Goal: Task Accomplishment & Management: Use online tool/utility

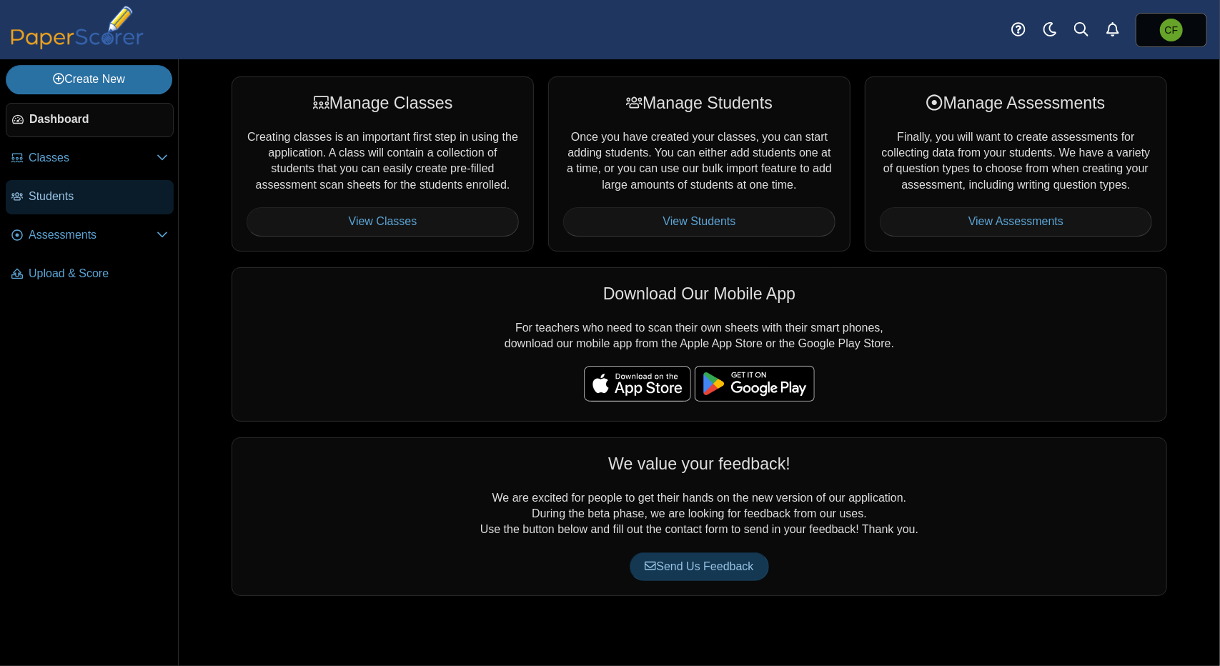
click at [73, 195] on span "Students" at bounding box center [98, 197] width 139 height 16
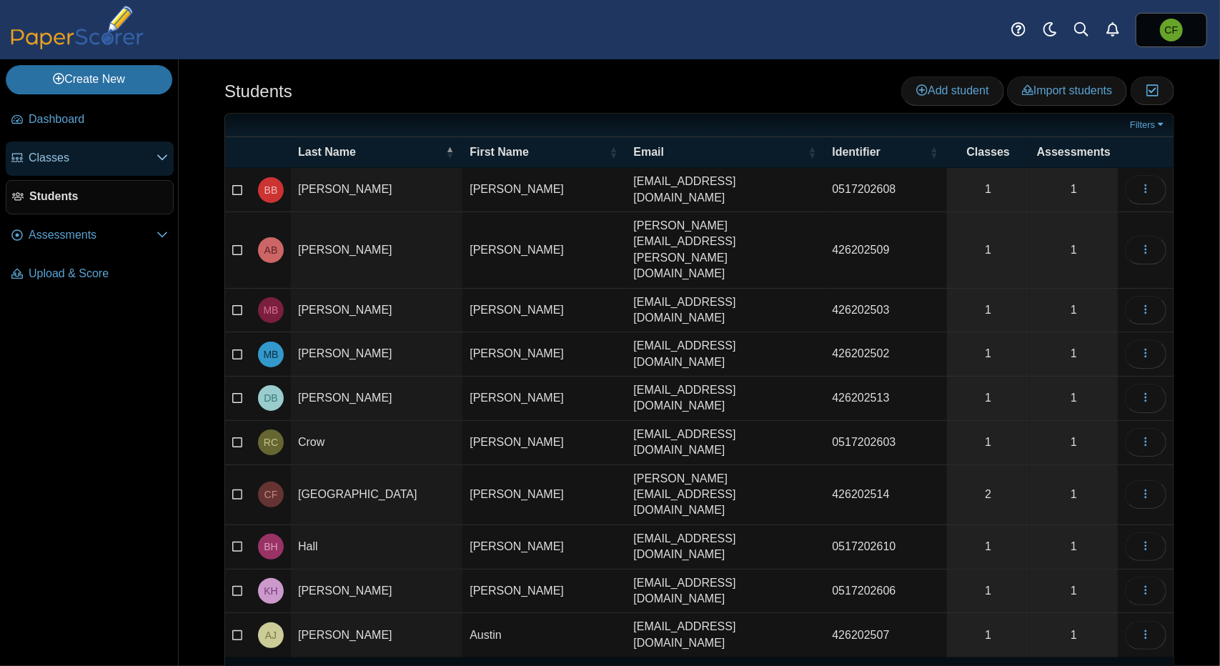
click at [60, 155] on span "Classes" at bounding box center [93, 158] width 128 height 16
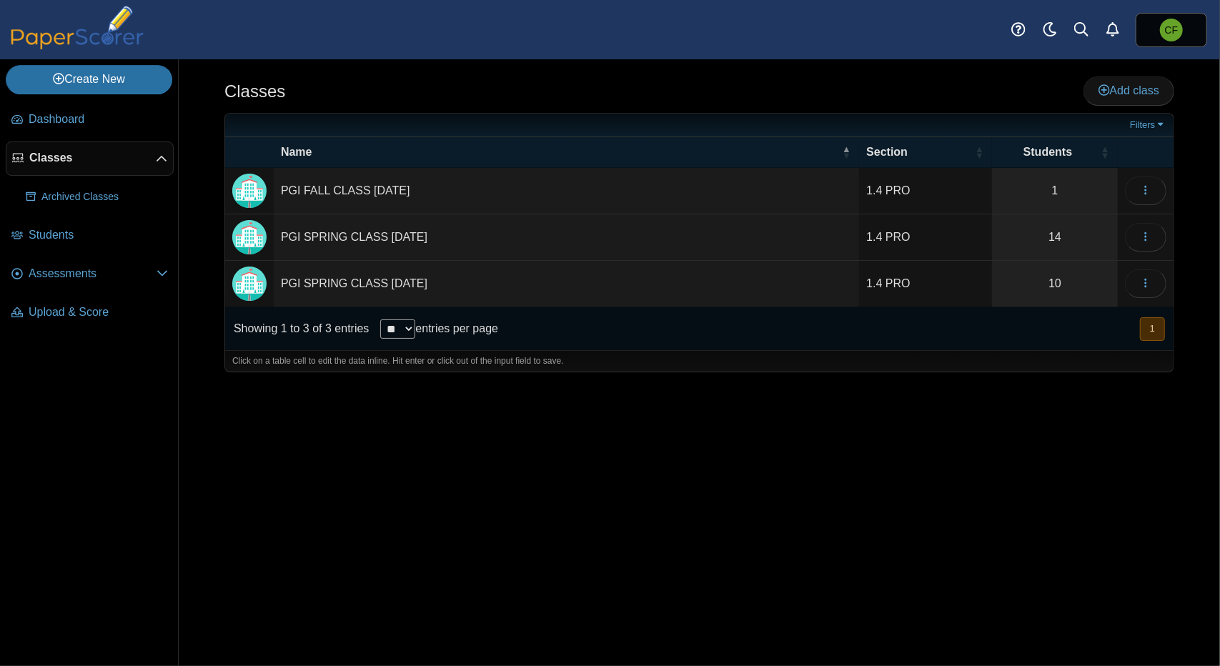
click at [529, 189] on td "PGI FALL CLASS [DATE]" at bounding box center [566, 191] width 585 height 46
click at [337, 427] on div "Classes Add class Filters 1" at bounding box center [699, 362] width 1041 height 607
click at [390, 192] on td "PGI FALL CLASS 10-20-2025" at bounding box center [566, 191] width 585 height 46
drag, startPoint x: 399, startPoint y: 187, endPoint x: 390, endPoint y: 189, distance: 9.7
click at [390, 189] on input "**********" at bounding box center [566, 191] width 571 height 29
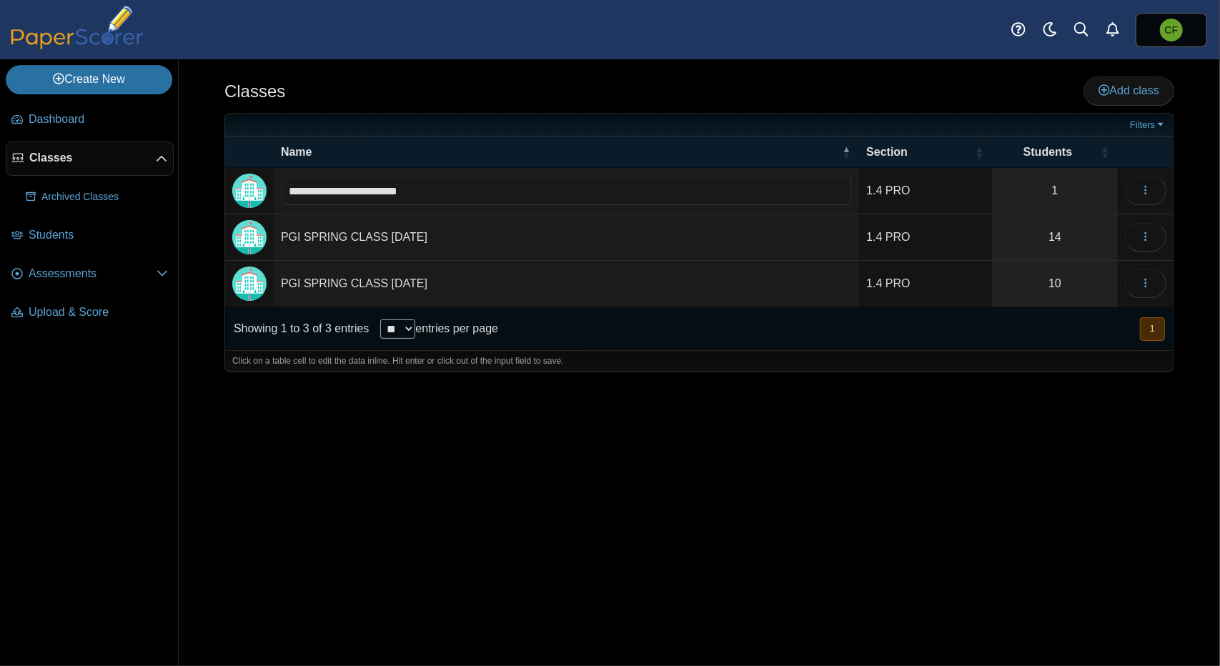
type input "**********"
click at [607, 453] on div "Classes Add class Filters 1" at bounding box center [699, 362] width 1041 height 607
click at [1142, 192] on icon "button" at bounding box center [1145, 189] width 11 height 11
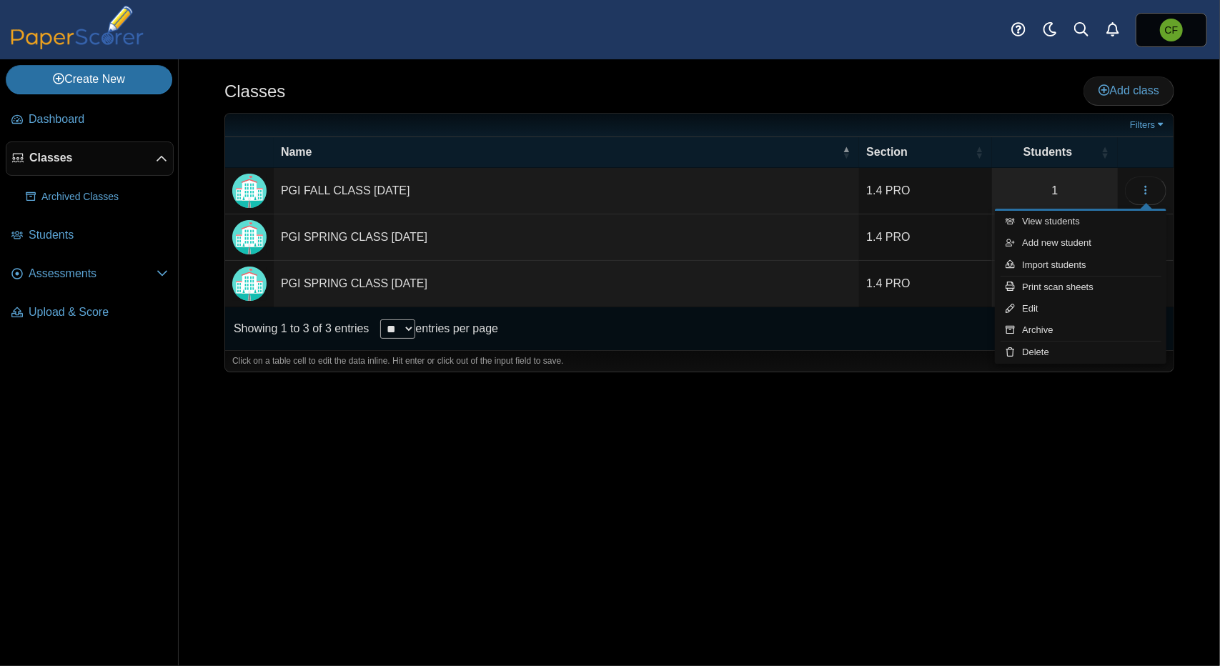
click at [838, 444] on div "Classes Add class Filters 1" at bounding box center [699, 362] width 1041 height 607
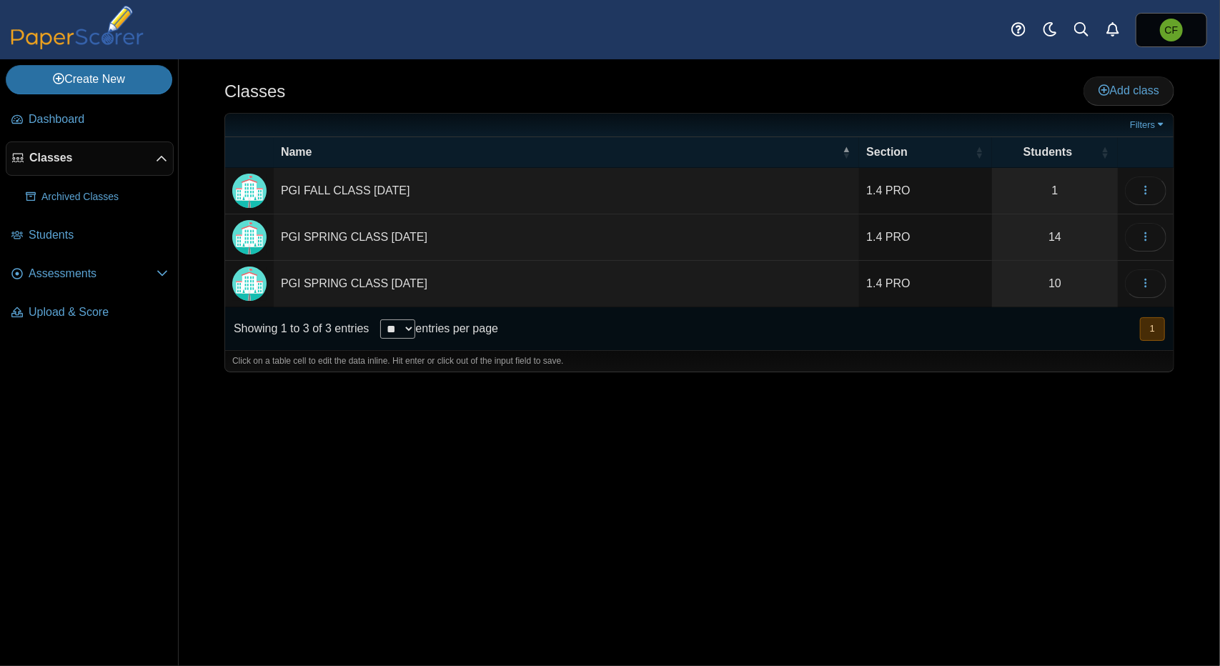
click at [537, 187] on td "PGI FALL CLASS [DATE]" at bounding box center [566, 191] width 585 height 46
click at [1147, 189] on icon "button" at bounding box center [1145, 189] width 11 height 11
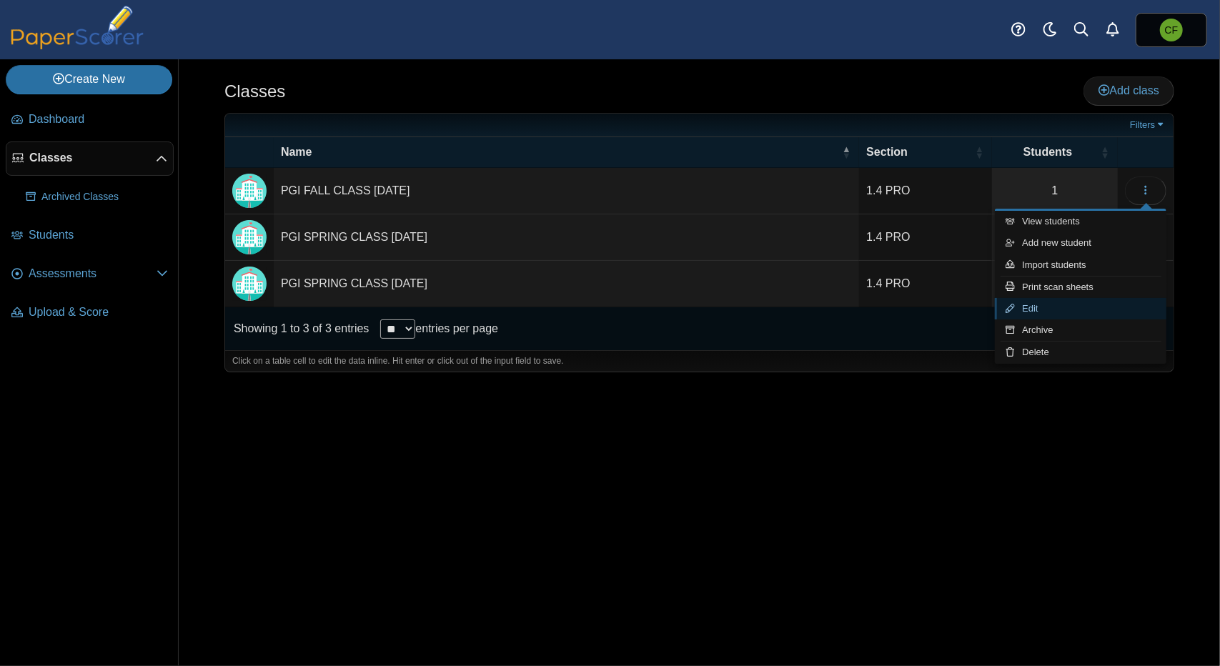
click at [1056, 312] on link "Edit" at bounding box center [1081, 308] width 172 height 21
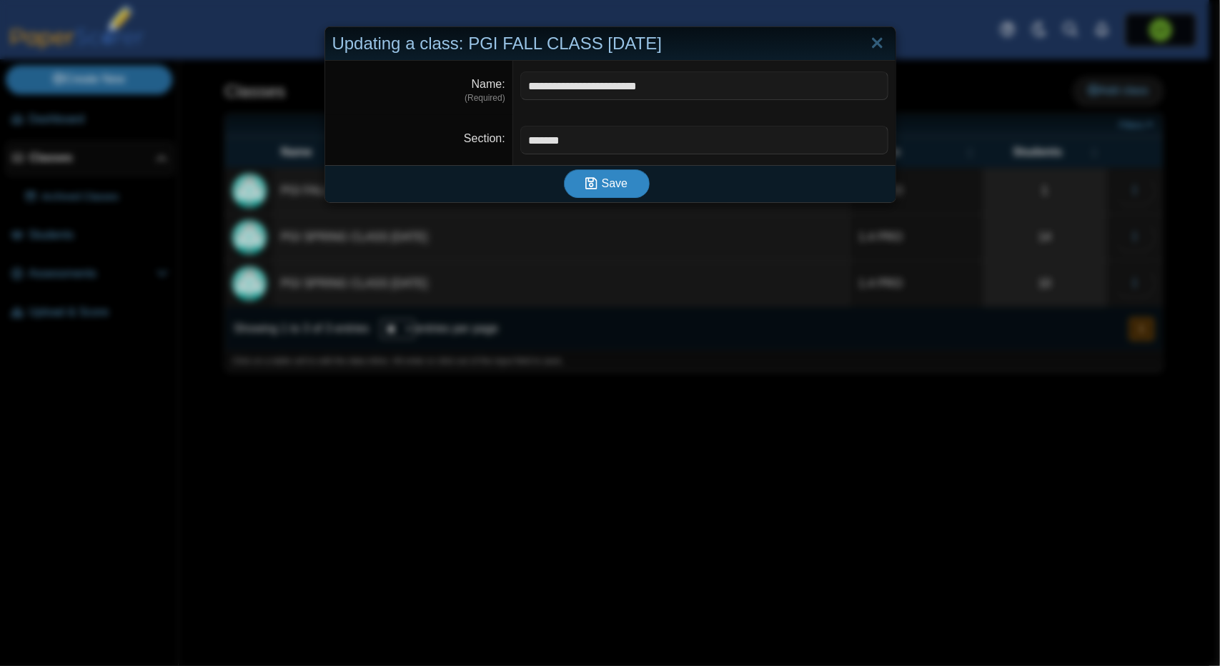
click at [607, 181] on span "Save" at bounding box center [615, 183] width 26 height 12
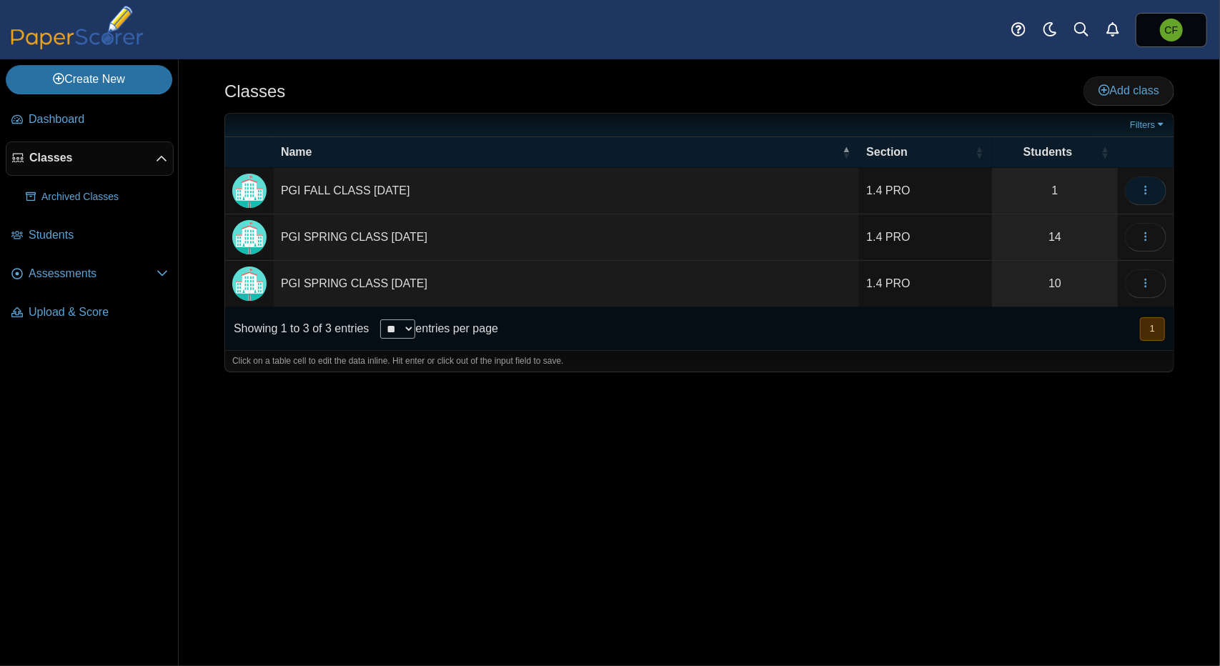
click at [1146, 192] on use "button" at bounding box center [1145, 190] width 2 height 9
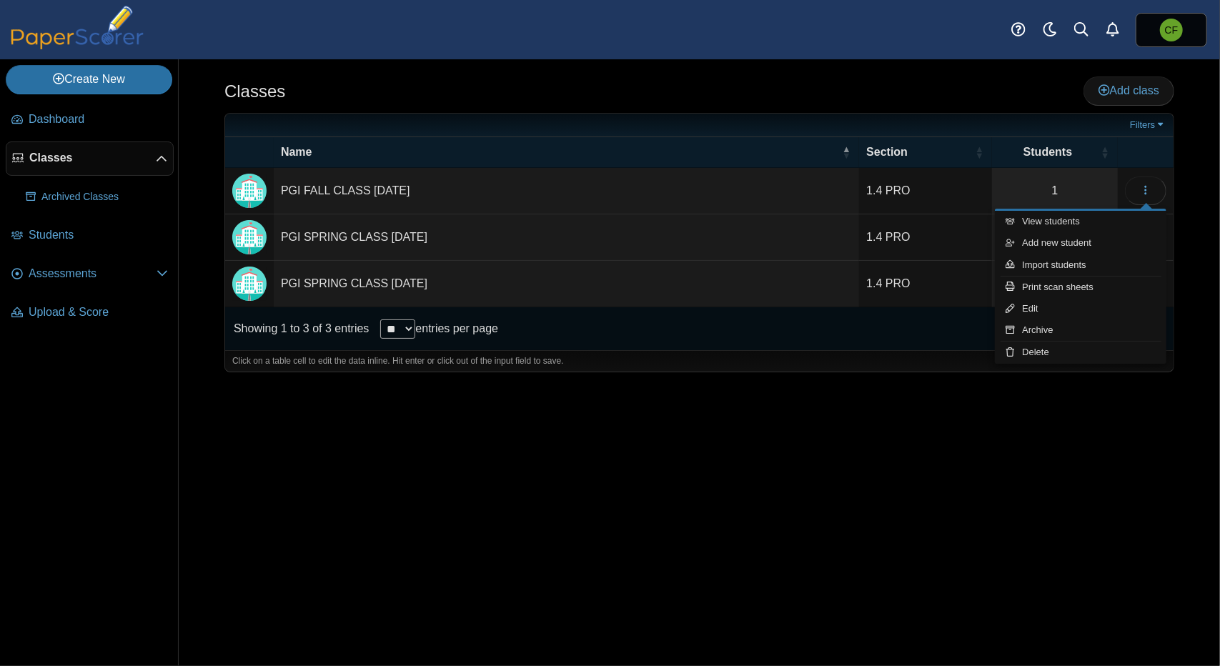
click at [920, 84] on div "Classes Add class" at bounding box center [699, 92] width 950 height 32
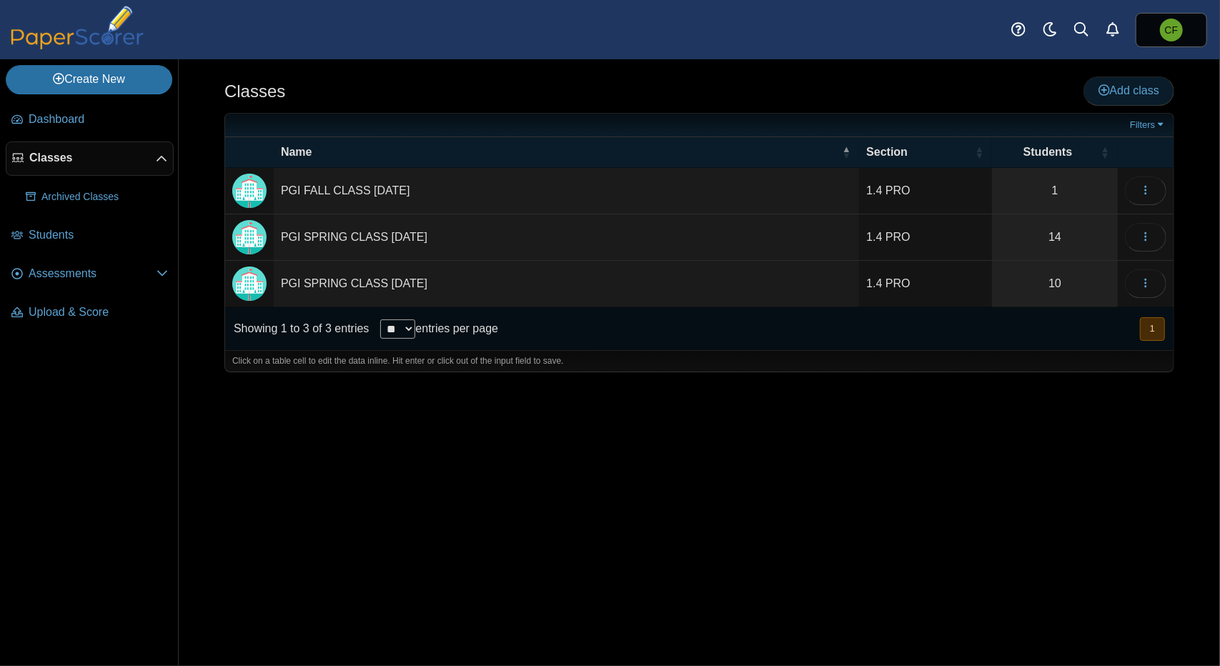
click at [1118, 91] on span "Add class" at bounding box center [1128, 90] width 61 height 12
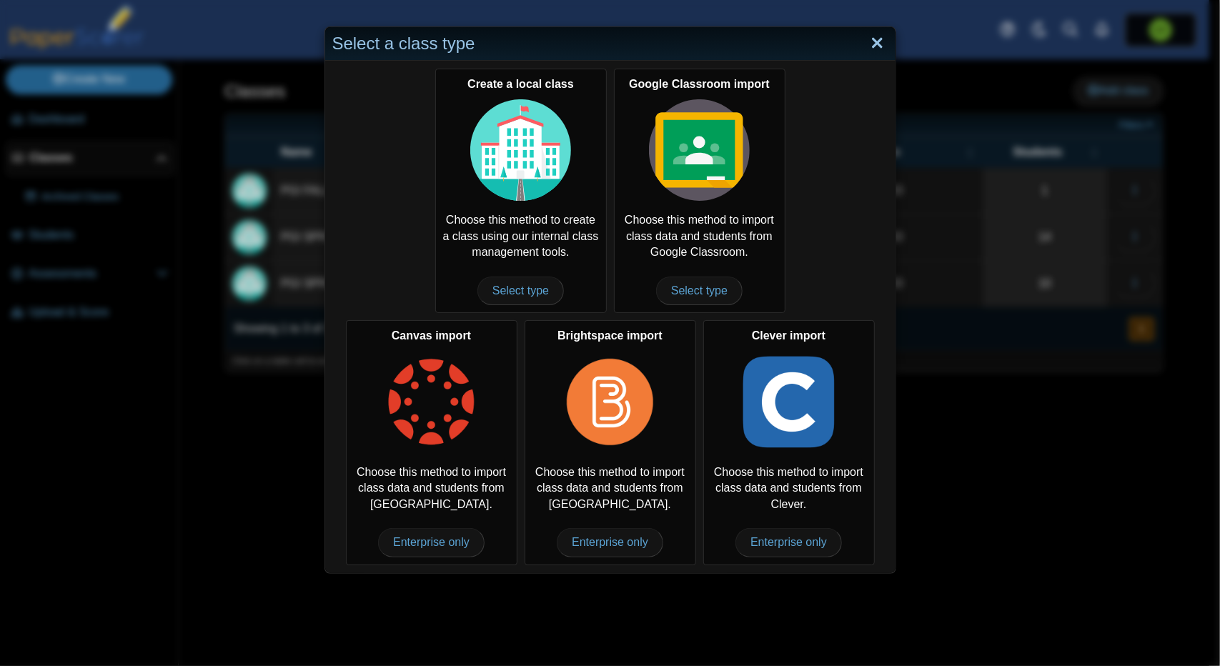
click at [873, 42] on link "Close" at bounding box center [877, 43] width 22 height 24
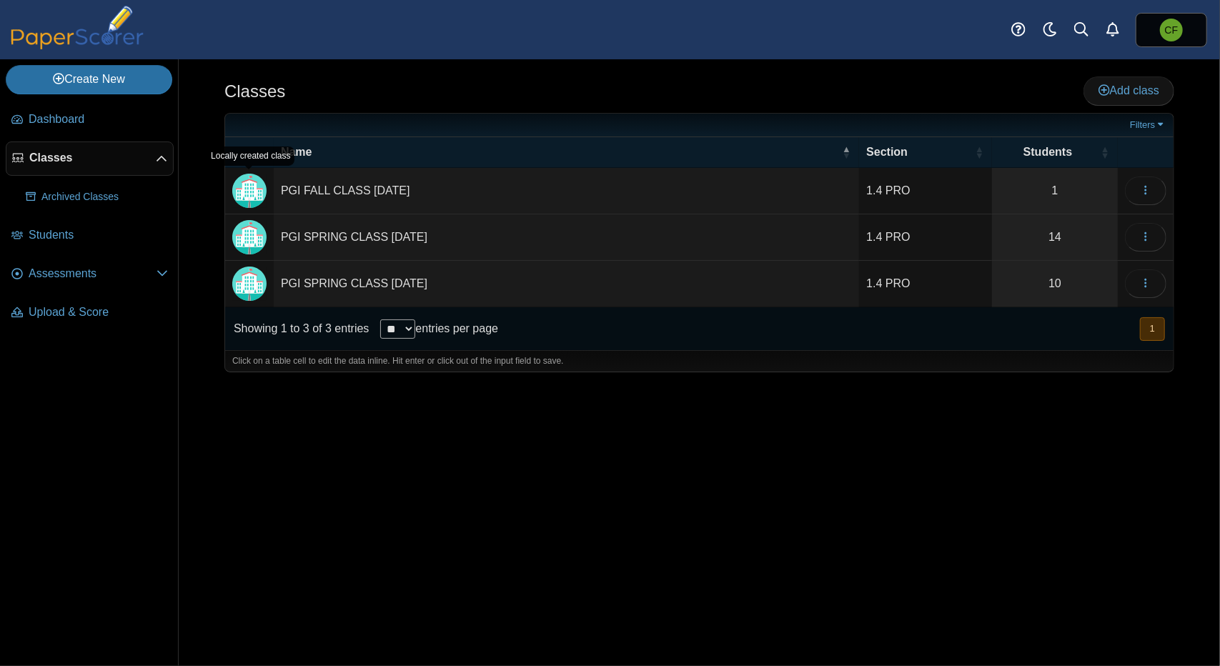
drag, startPoint x: 246, startPoint y: 189, endPoint x: 633, endPoint y: 409, distance: 445.5
click at [632, 412] on div "Classes Add class Filters 1" at bounding box center [699, 362] width 1041 height 607
click at [1147, 184] on icon "button" at bounding box center [1145, 189] width 11 height 11
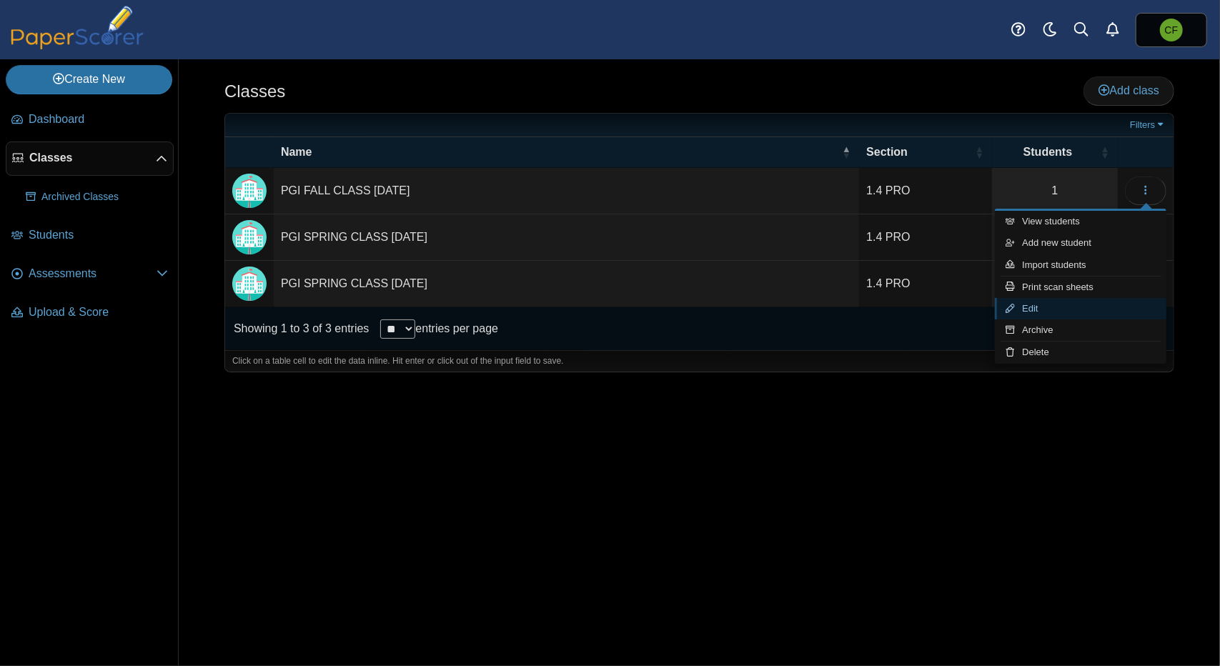
click at [1098, 316] on link "Edit" at bounding box center [1081, 308] width 172 height 21
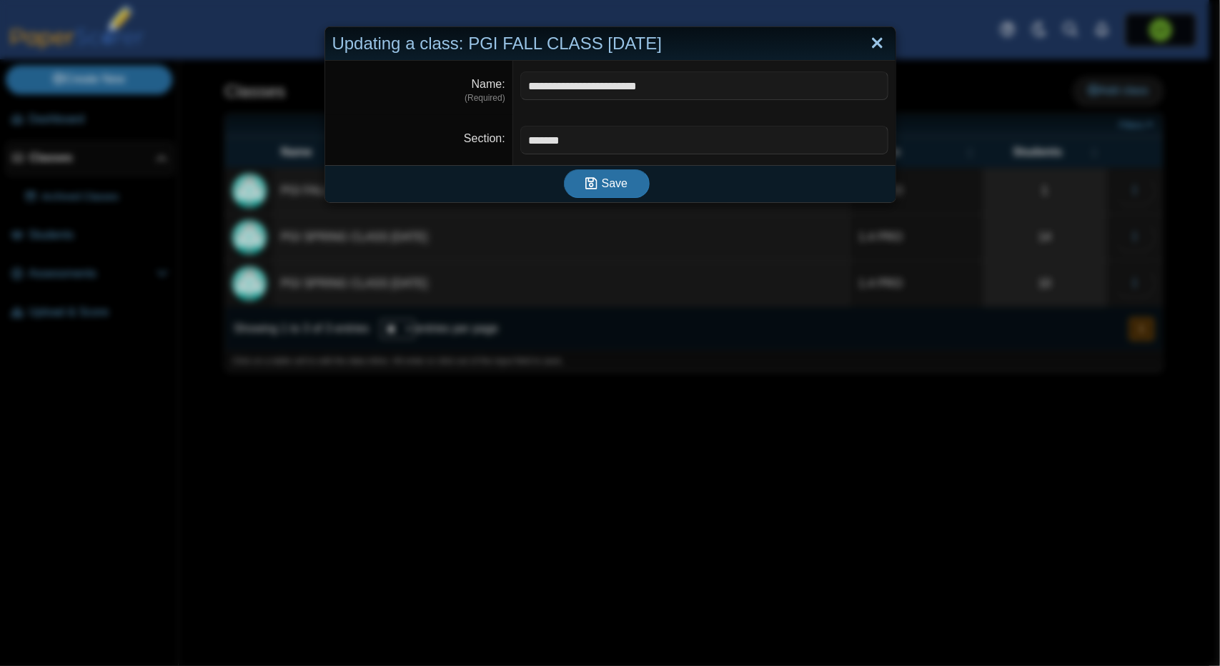
click at [875, 42] on link "Close" at bounding box center [877, 43] width 22 height 24
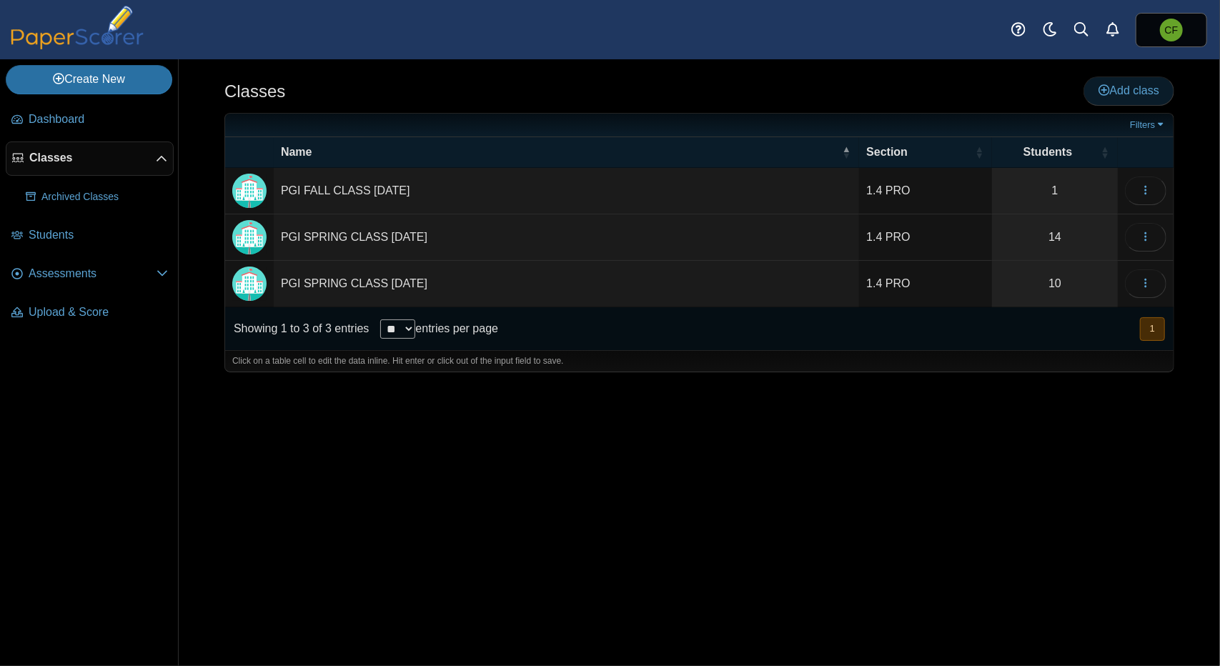
click at [1134, 86] on span "Add class" at bounding box center [1128, 90] width 61 height 12
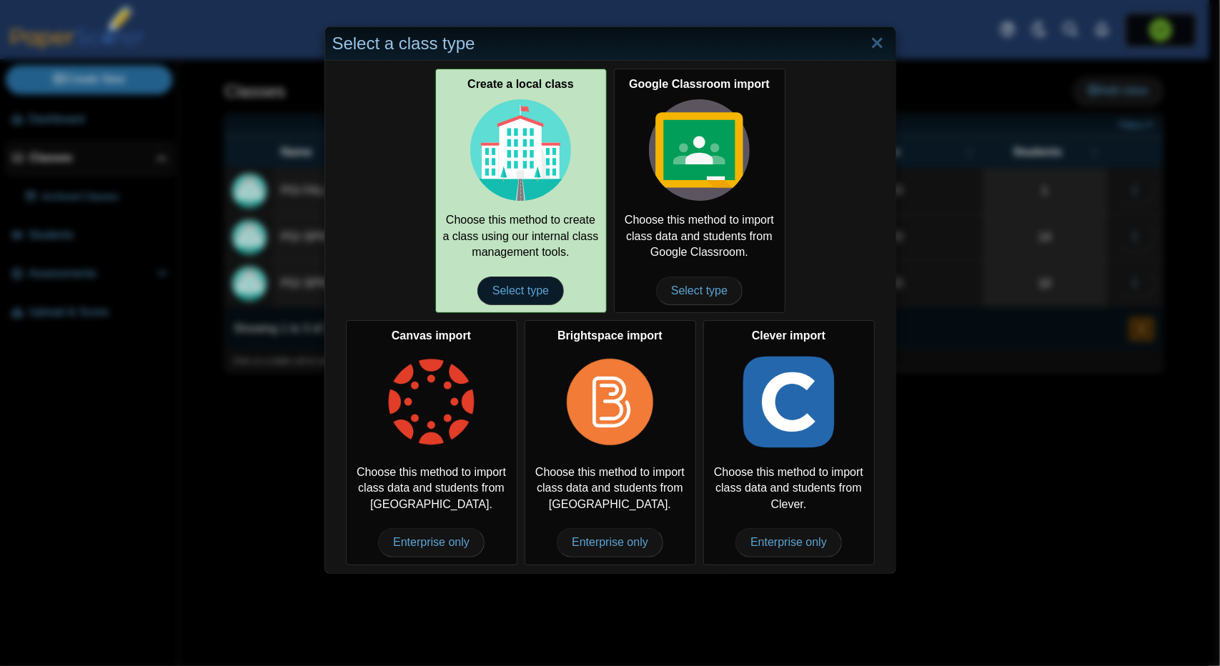
click at [523, 285] on span "Select type" at bounding box center [520, 291] width 86 height 29
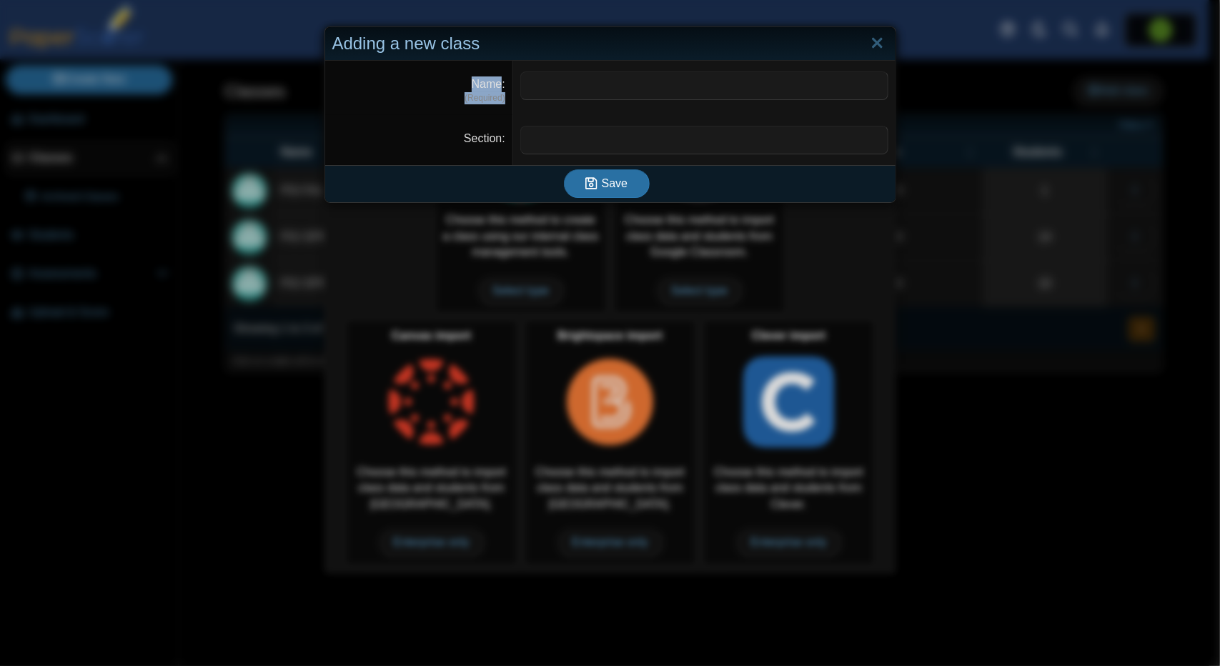
drag, startPoint x: 596, startPoint y: 42, endPoint x: 781, endPoint y: 112, distance: 197.9
click at [781, 112] on div "Adding a new class Name (Required) Section Save" at bounding box center [610, 114] width 572 height 177
click at [555, 143] on input "Section" at bounding box center [704, 140] width 368 height 29
type input "*******"
click at [543, 89] on input "Name" at bounding box center [704, 85] width 368 height 29
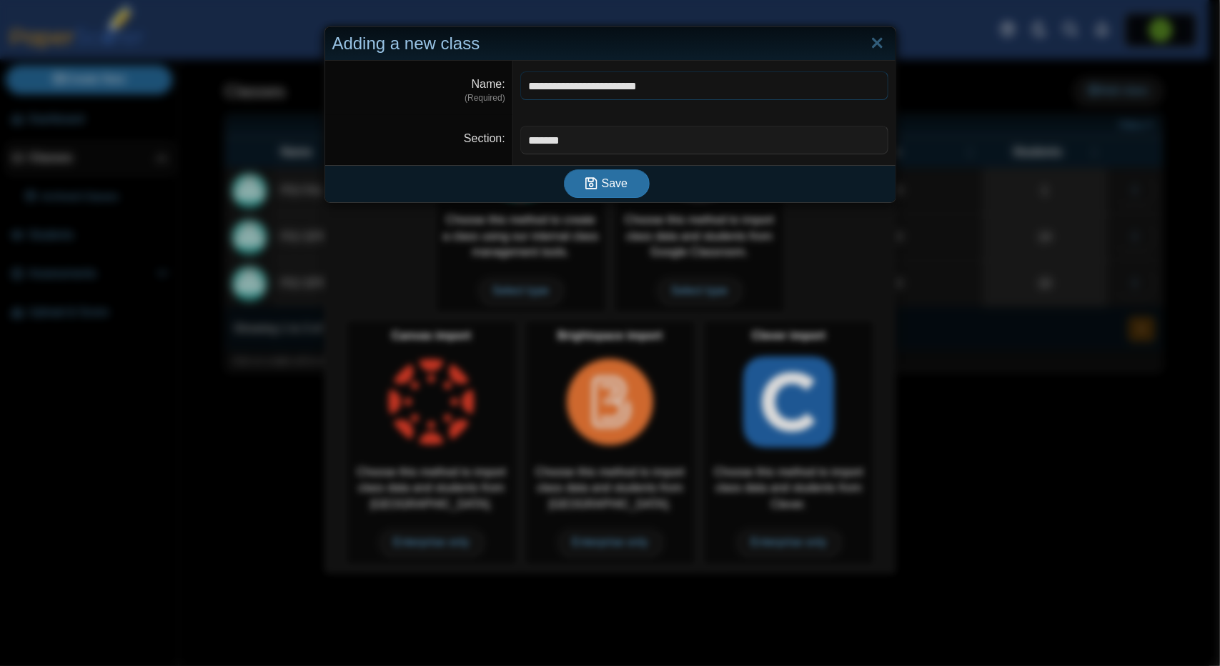
drag, startPoint x: 632, startPoint y: 85, endPoint x: 606, endPoint y: 89, distance: 26.7
click at [606, 89] on input "**********" at bounding box center [704, 85] width 368 height 29
click at [666, 86] on input "**********" at bounding box center [704, 85] width 368 height 29
type input "**********"
click at [610, 181] on span "Save" at bounding box center [615, 183] width 26 height 12
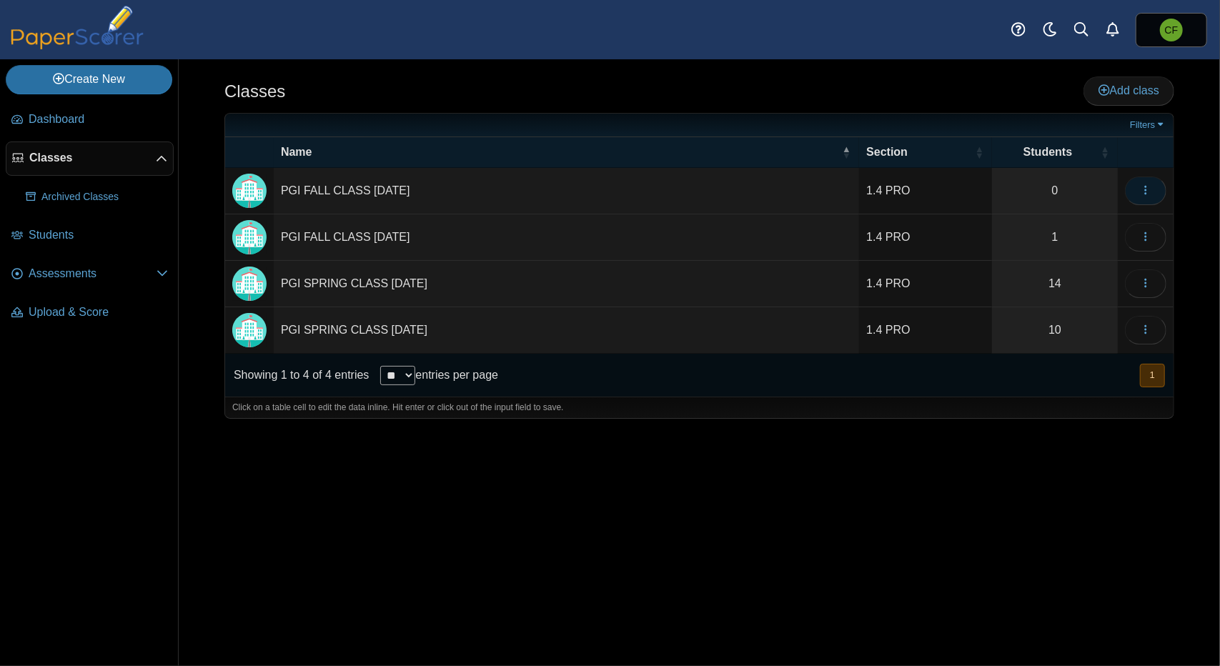
click at [1152, 187] on button "button" at bounding box center [1145, 191] width 41 height 29
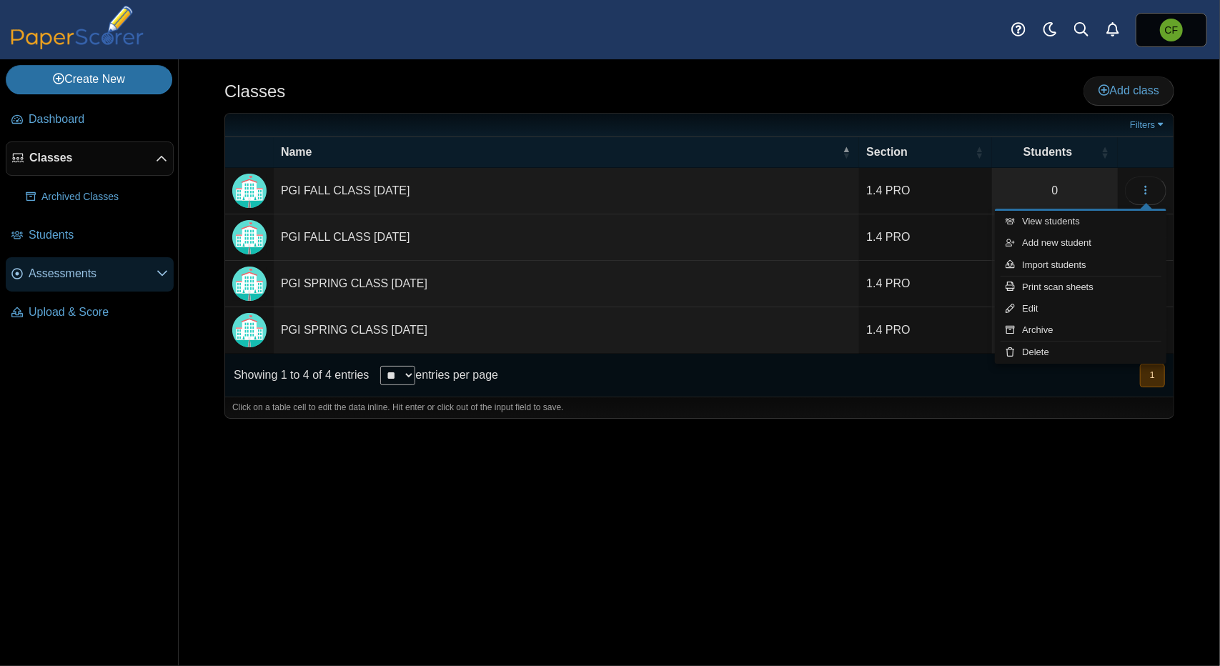
click at [86, 271] on span "Assessments" at bounding box center [93, 274] width 128 height 16
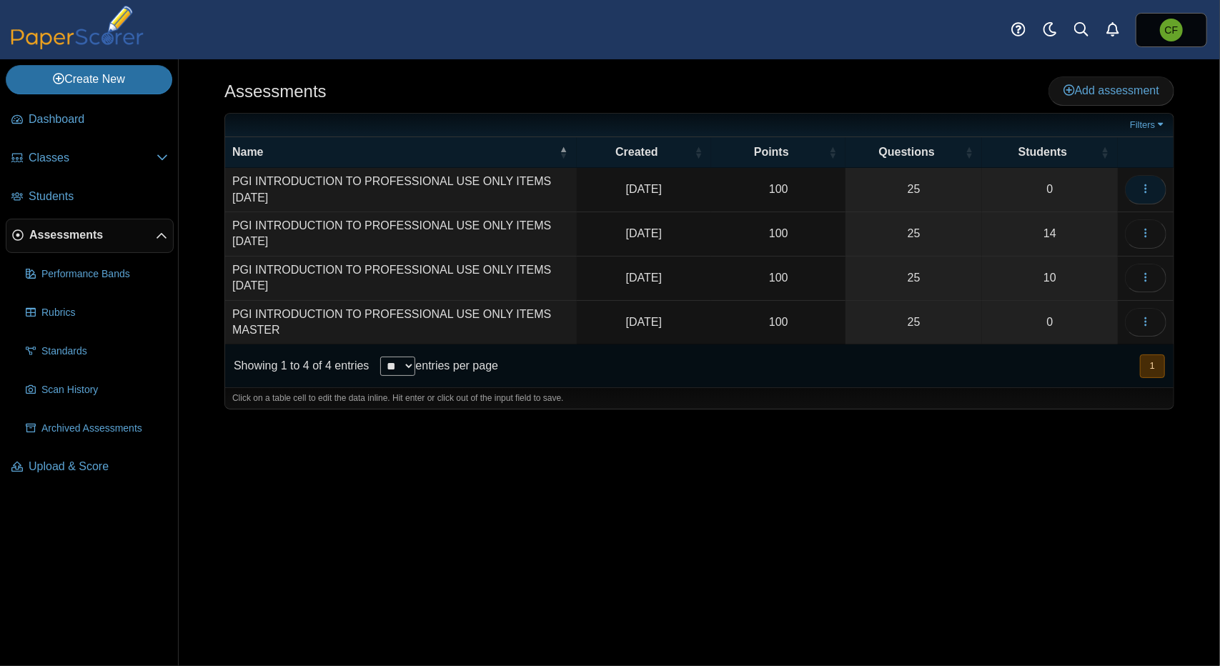
click at [1136, 187] on button "button" at bounding box center [1145, 189] width 41 height 29
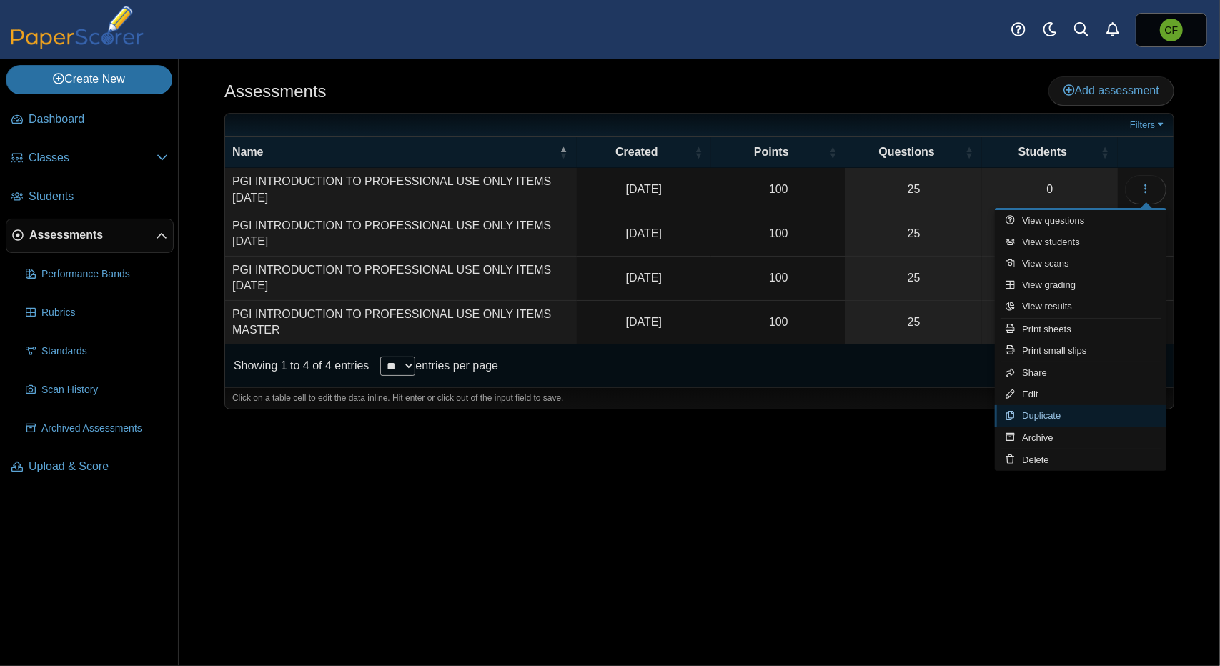
click at [1071, 412] on link "Duplicate" at bounding box center [1081, 415] width 172 height 21
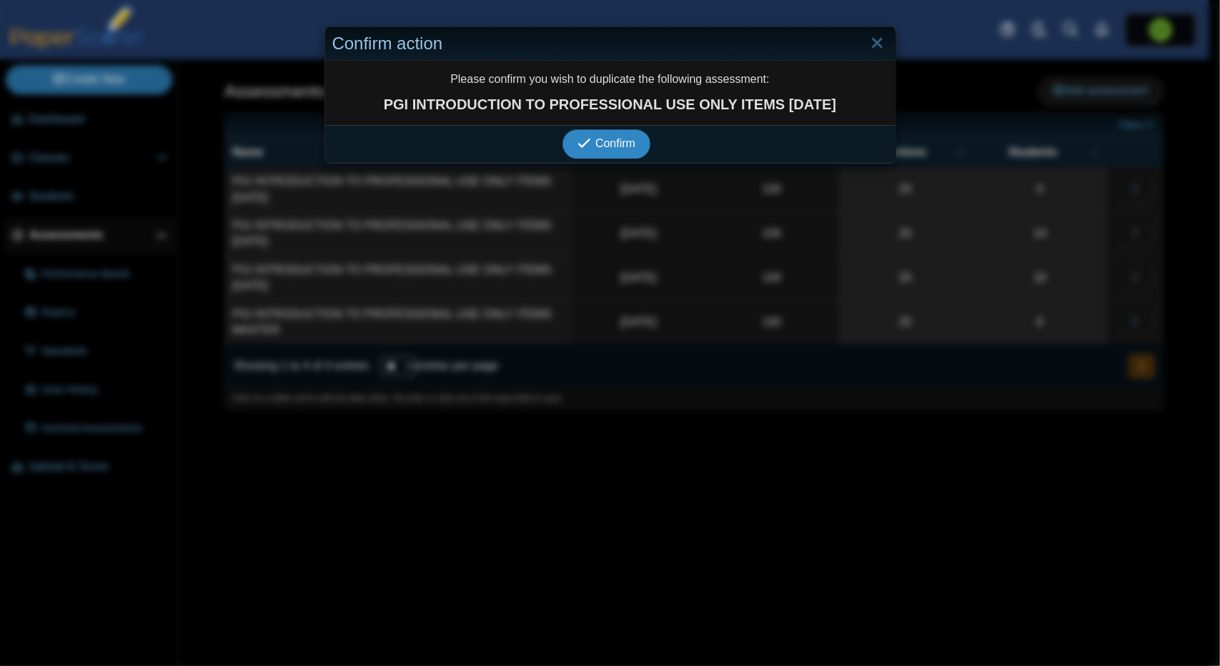
click at [606, 141] on span "Confirm" at bounding box center [615, 143] width 40 height 12
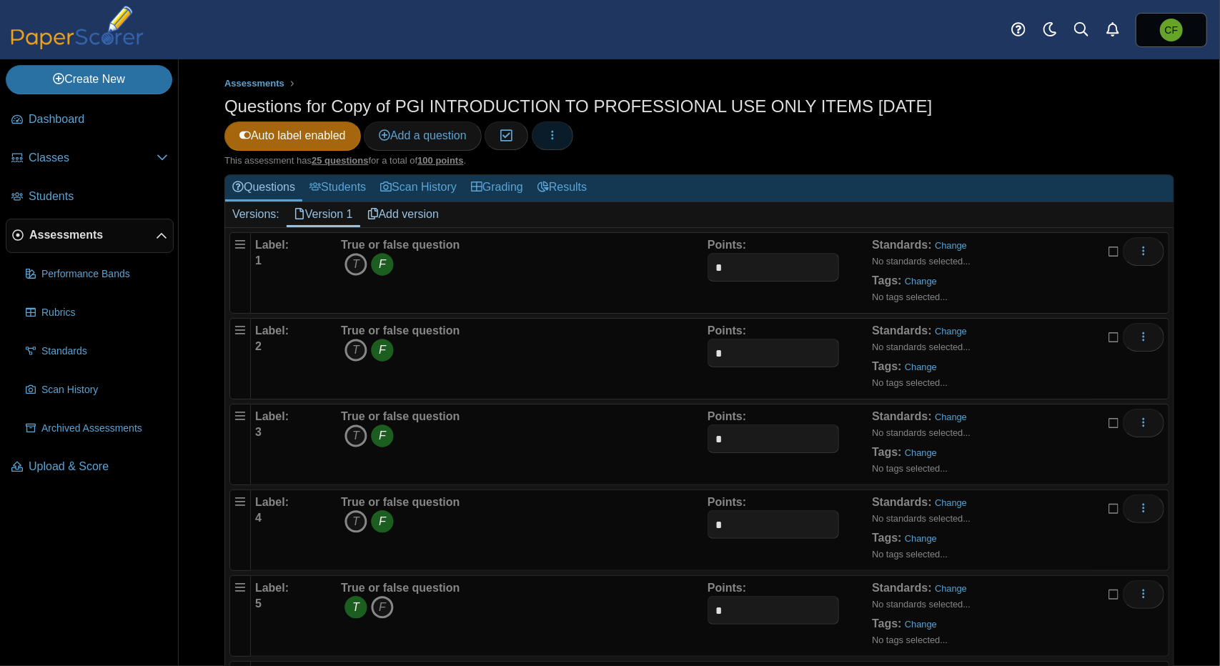
click at [557, 136] on icon "button" at bounding box center [552, 134] width 11 height 11
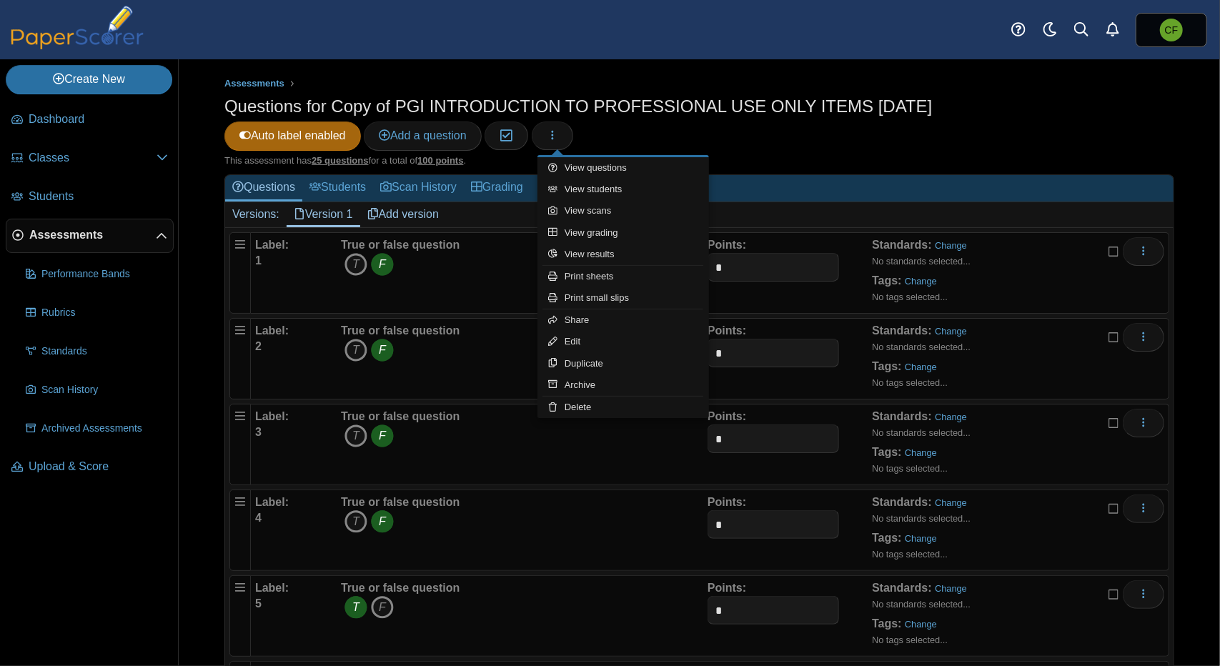
click at [749, 136] on div "Questions for Copy of PGI INTRODUCTION TO PROFESSIONAL USE ONLY ITEMS 10-18-202…" at bounding box center [699, 124] width 950 height 60
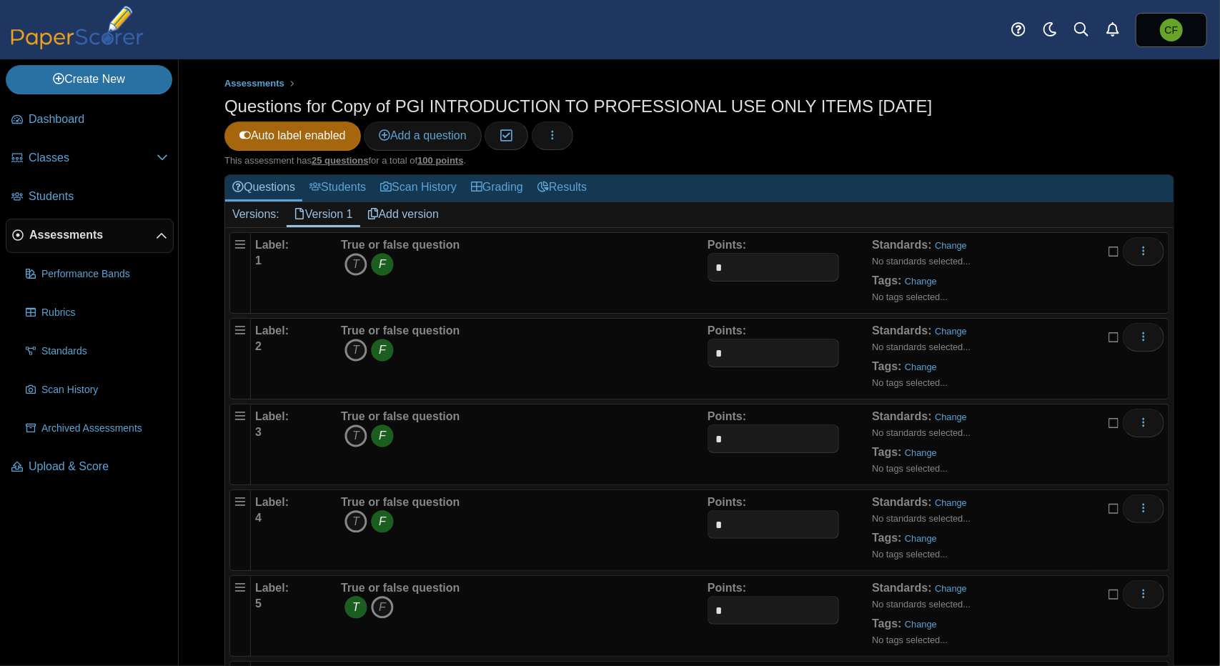
click at [776, 109] on h1 "Questions for Copy of PGI INTRODUCTION TO PROFESSIONAL USE ONLY ITEMS 10-18-2025" at bounding box center [577, 106] width 707 height 24
click at [102, 235] on span "Assessments" at bounding box center [92, 235] width 126 height 16
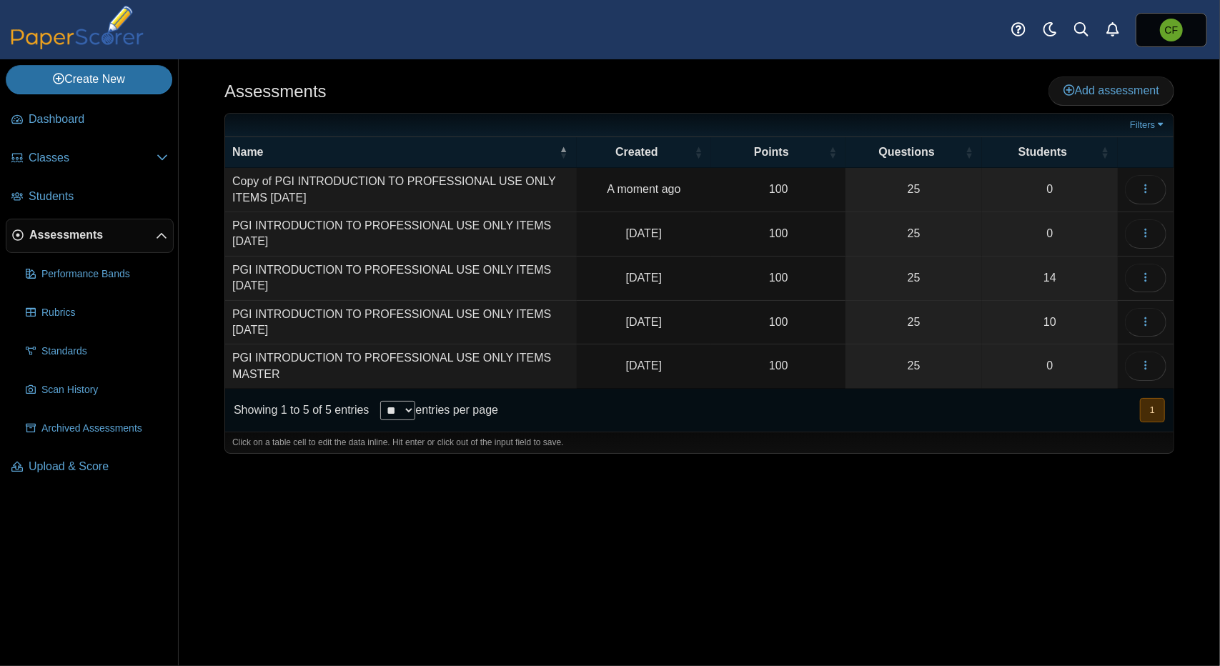
click at [366, 184] on td "Copy of PGI INTRODUCTION TO PROFESSIONAL USE ONLY ITEMS [DATE]" at bounding box center [401, 190] width 352 height 44
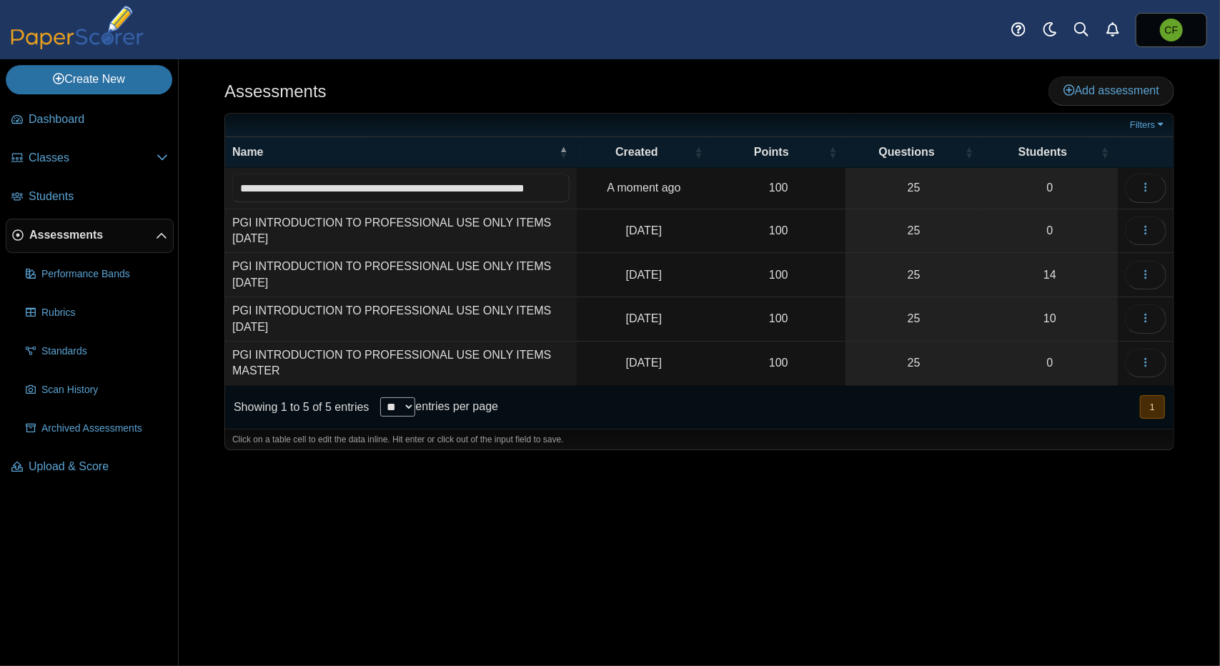
scroll to position [0, 71]
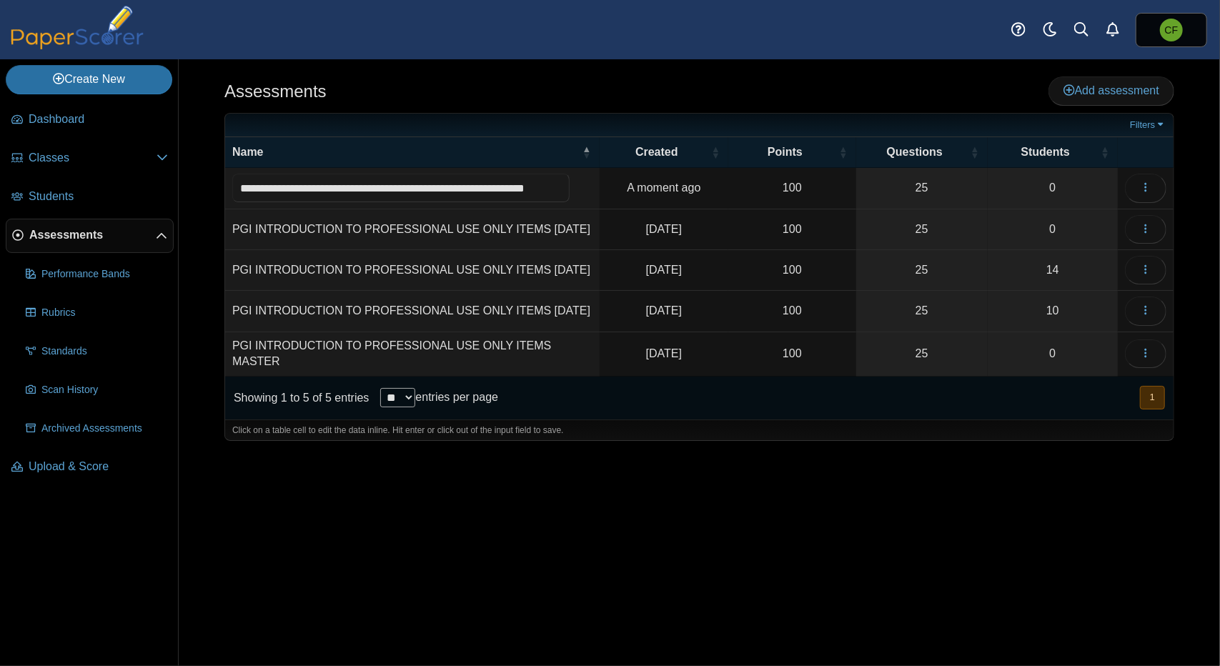
drag, startPoint x: 562, startPoint y: 185, endPoint x: 505, endPoint y: 189, distance: 57.3
click at [505, 189] on input "**********" at bounding box center [400, 188] width 337 height 29
click at [271, 187] on input "**********" at bounding box center [400, 188] width 337 height 29
type input "**********"
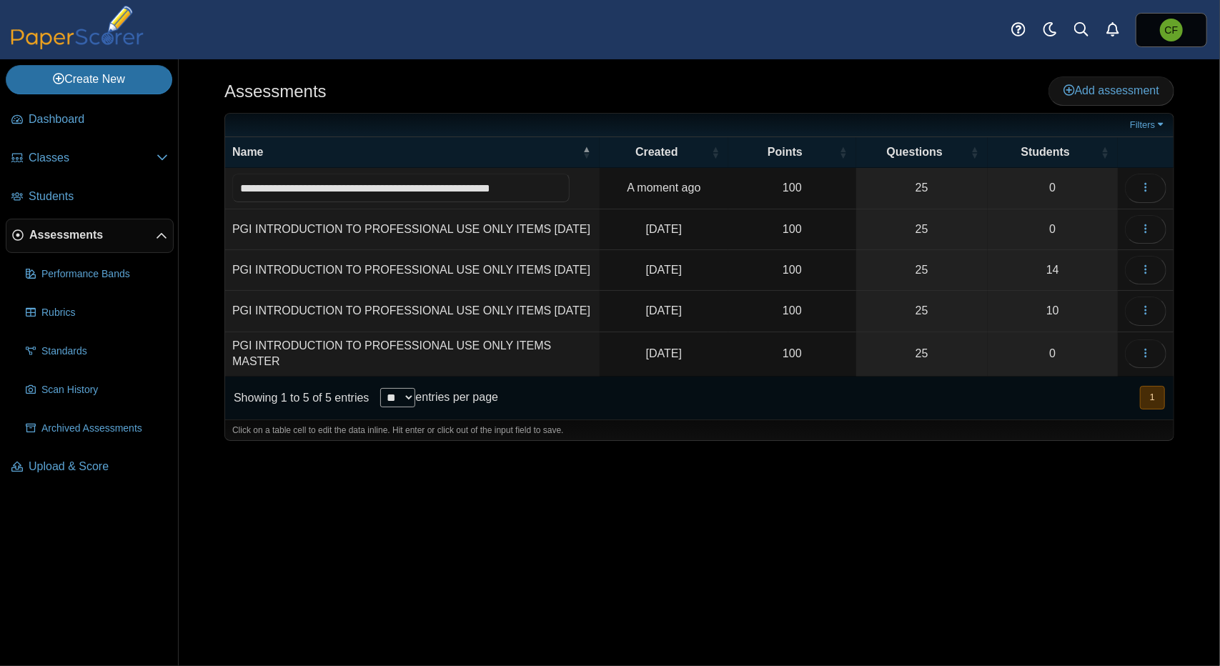
click at [644, 472] on div "Assessments Add assessment 100" at bounding box center [699, 362] width 1041 height 607
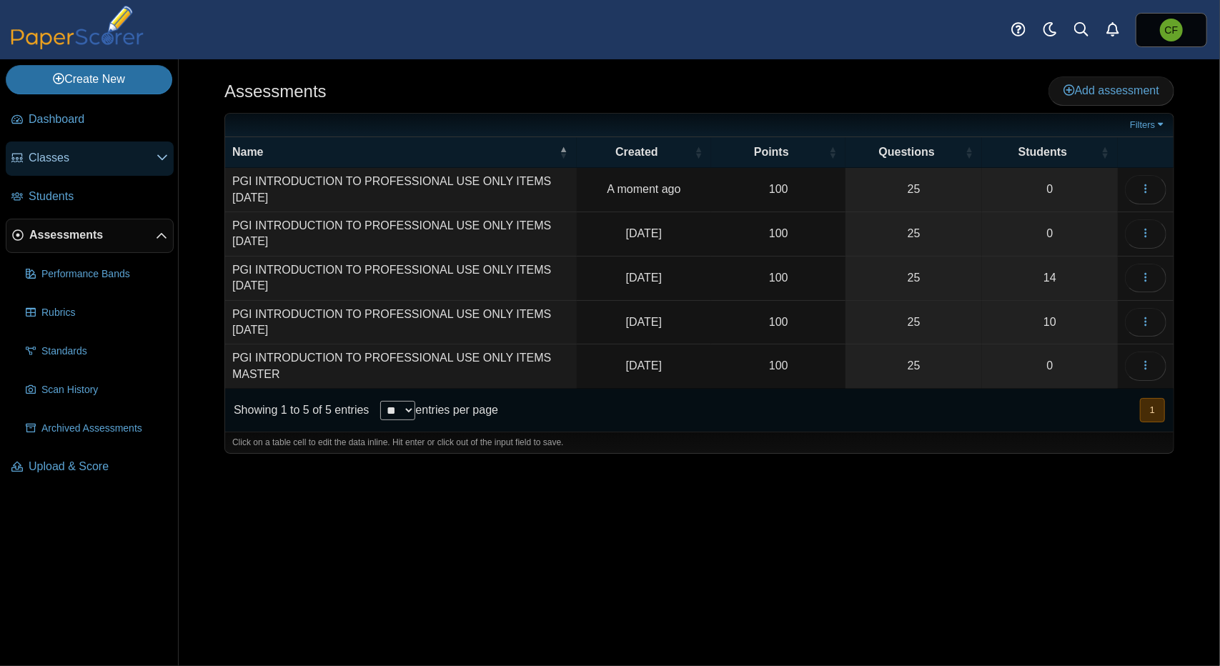
click at [93, 160] on span "Classes" at bounding box center [93, 158] width 128 height 16
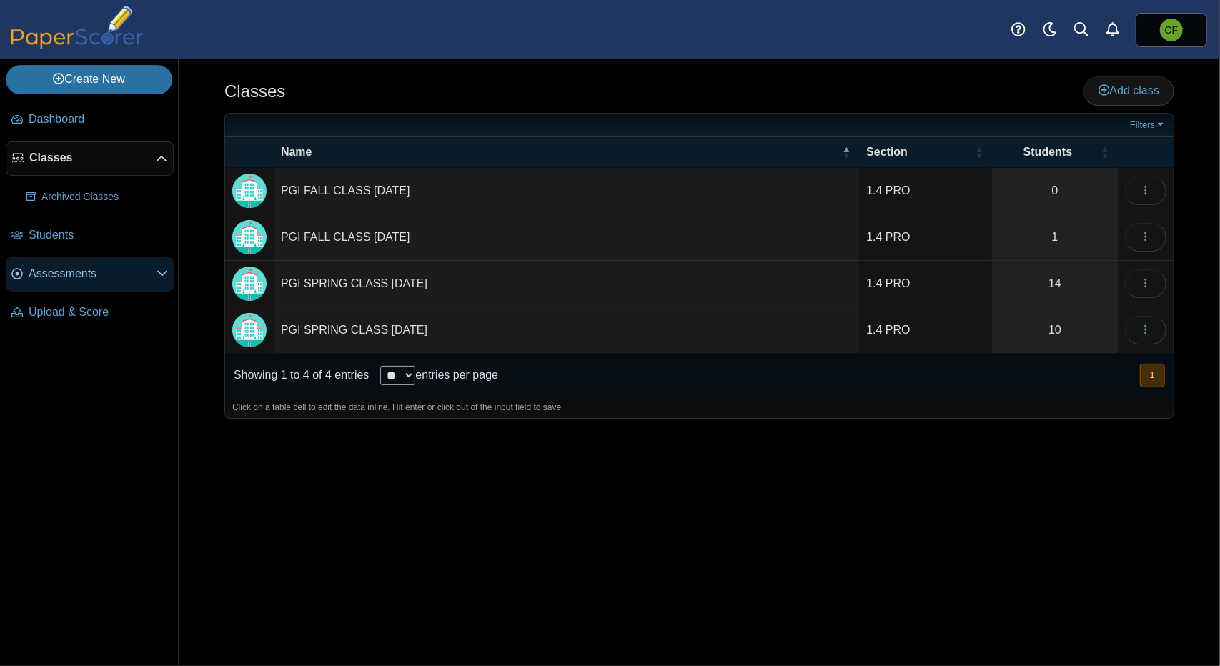
click at [87, 271] on span "Assessments" at bounding box center [93, 274] width 128 height 16
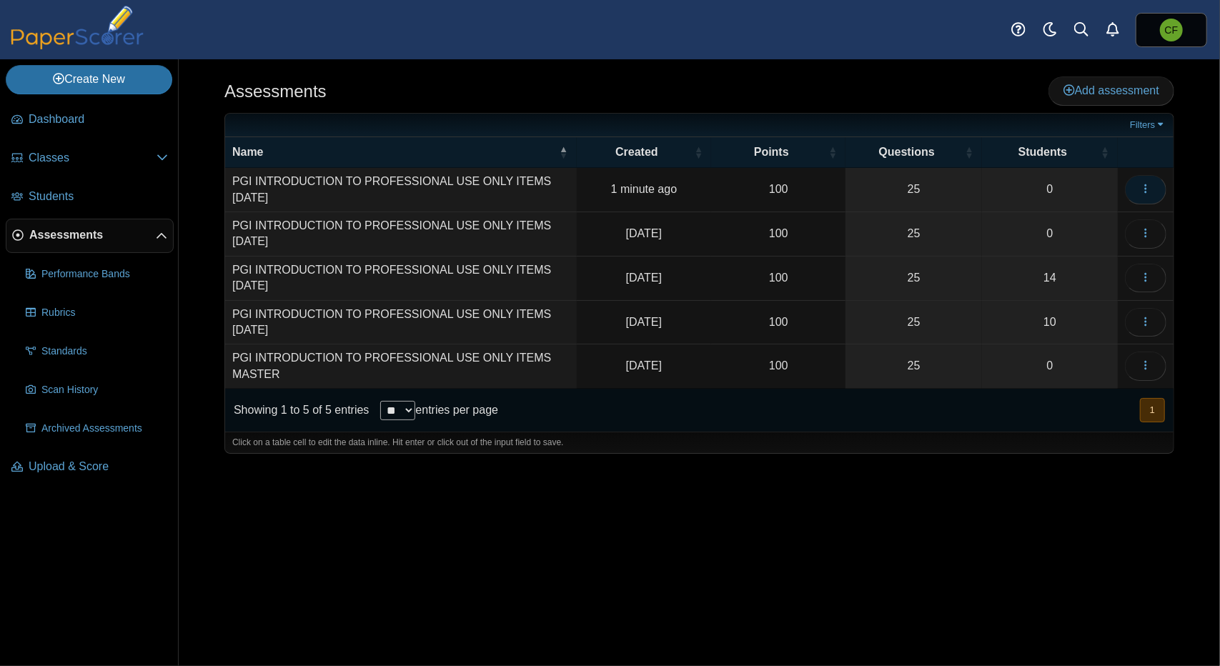
click at [1153, 189] on button "button" at bounding box center [1145, 189] width 41 height 29
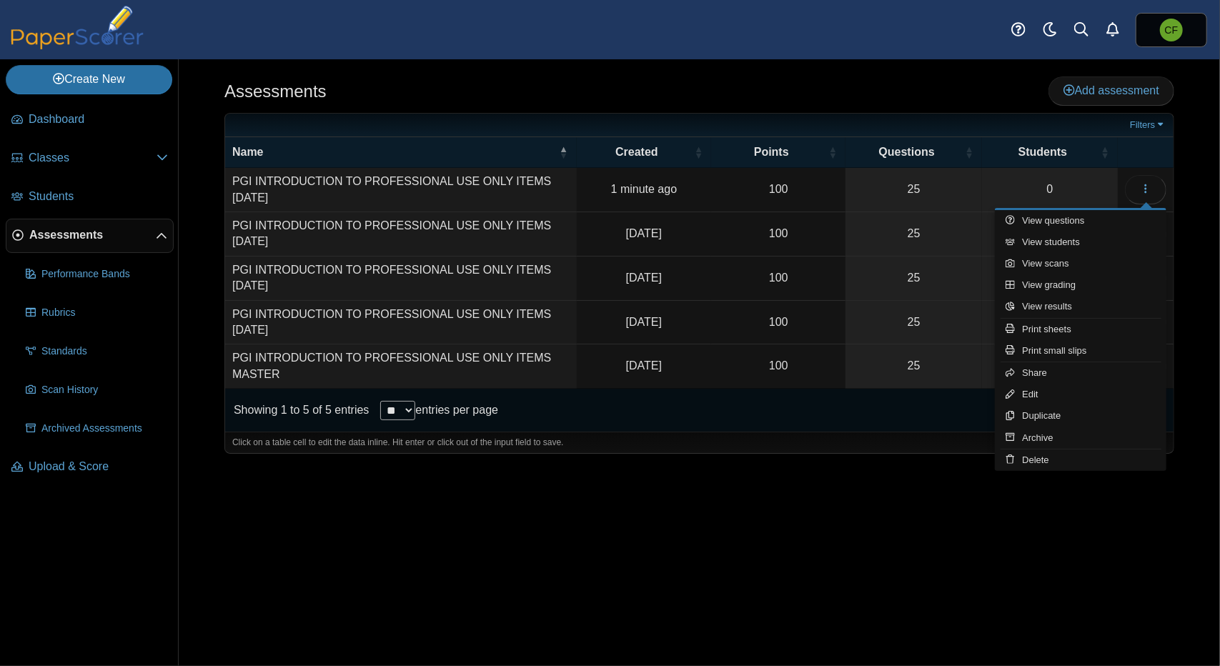
click at [795, 79] on div "Assessments Add assessment" at bounding box center [699, 92] width 950 height 32
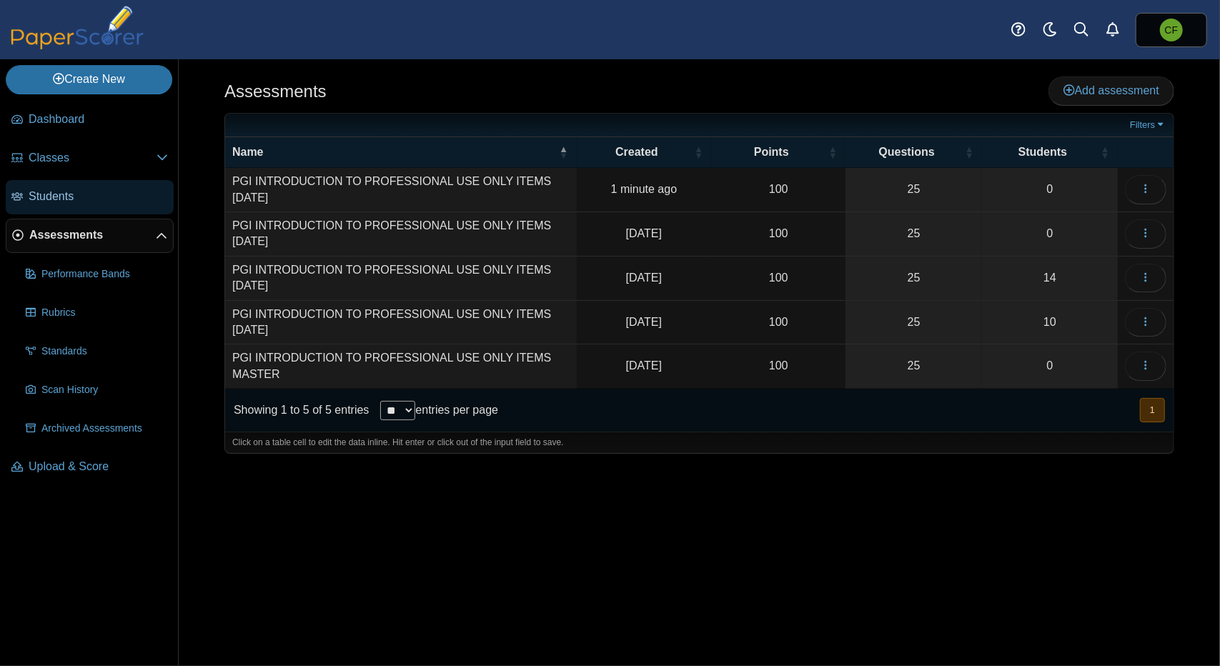
click at [75, 202] on span "Students" at bounding box center [98, 197] width 139 height 16
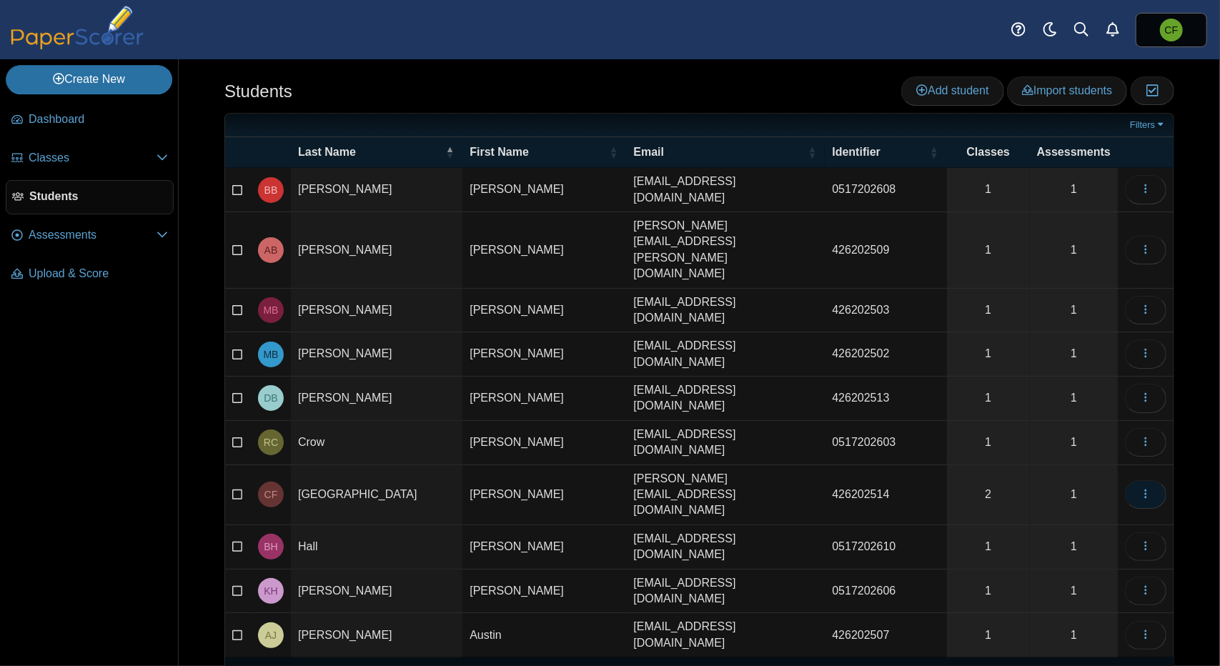
click at [1153, 480] on button "button" at bounding box center [1145, 494] width 41 height 29
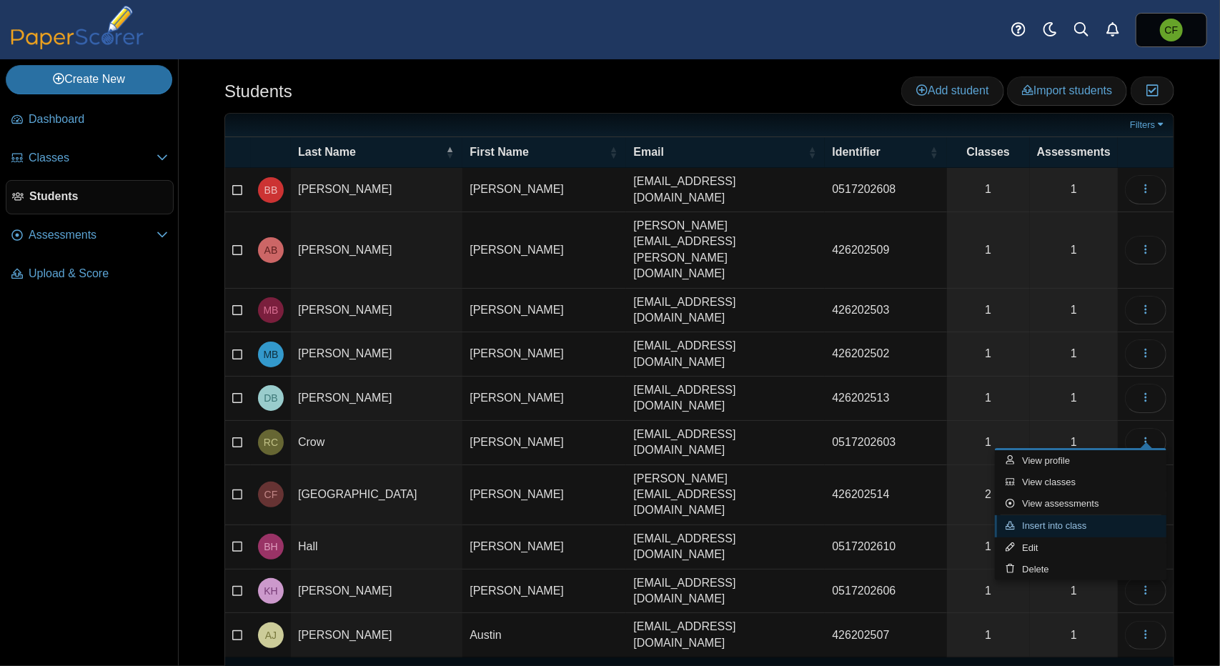
click at [1096, 526] on link "Insert into class" at bounding box center [1081, 525] width 172 height 21
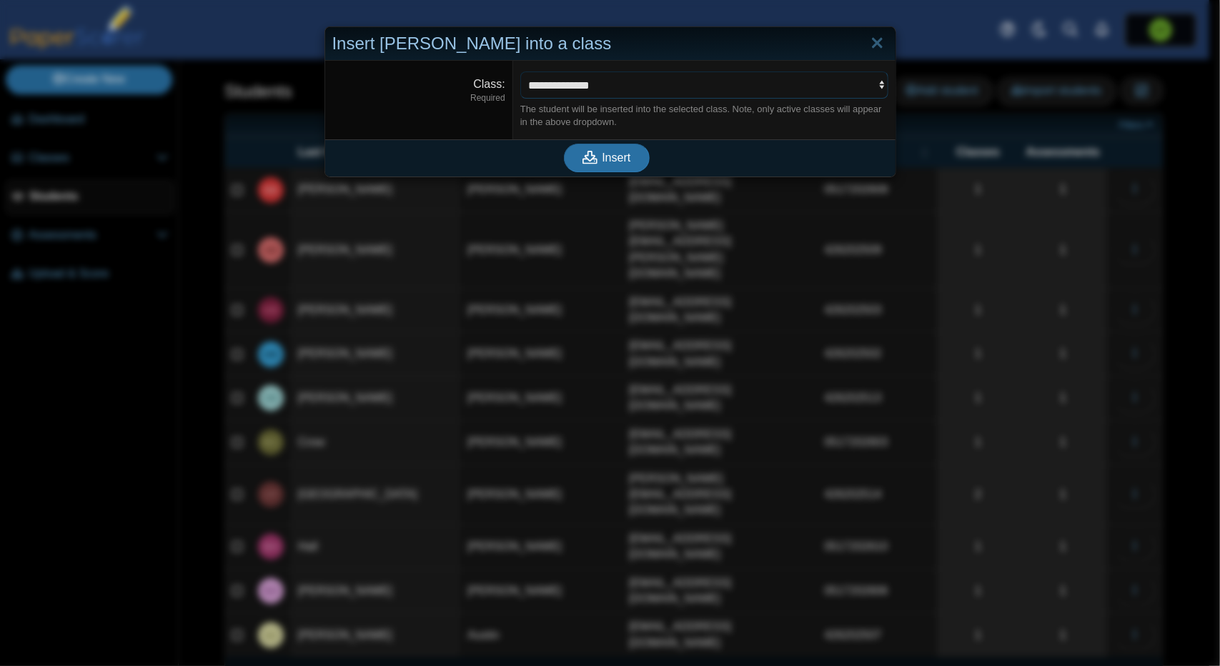
click at [875, 88] on select "**********" at bounding box center [704, 84] width 368 height 27
select select "**********"
click at [520, 71] on select "**********" at bounding box center [704, 84] width 368 height 27
click at [612, 151] on span "Insert" at bounding box center [616, 157] width 29 height 12
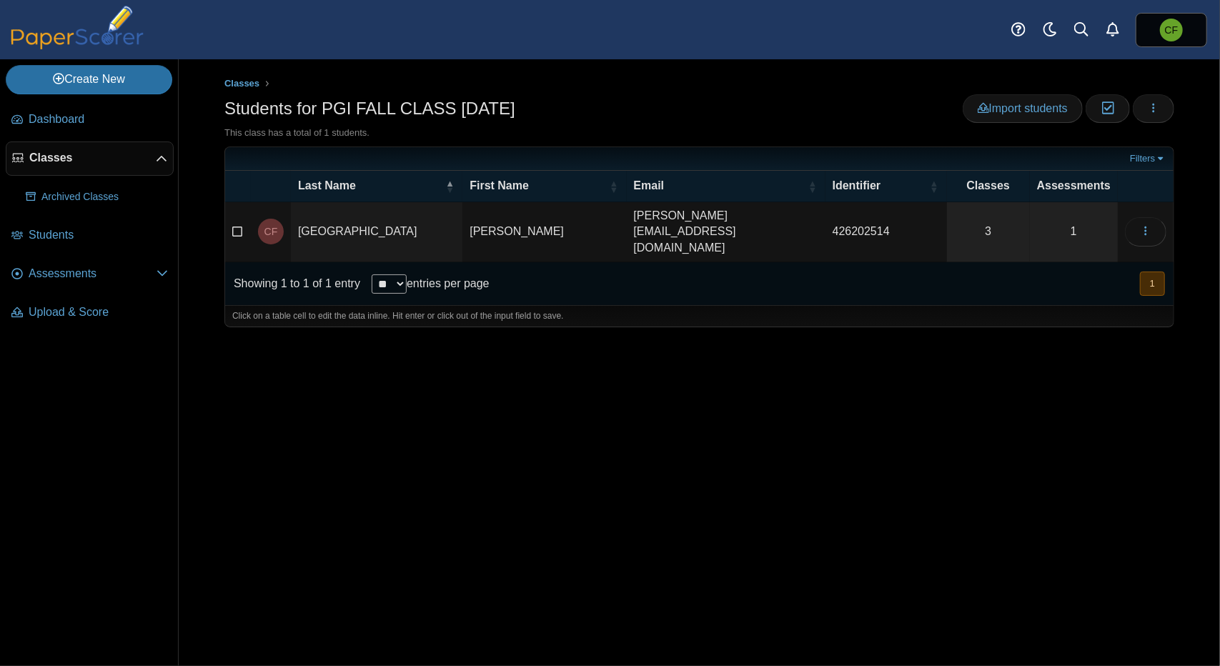
click at [89, 159] on span "Classes" at bounding box center [92, 158] width 126 height 16
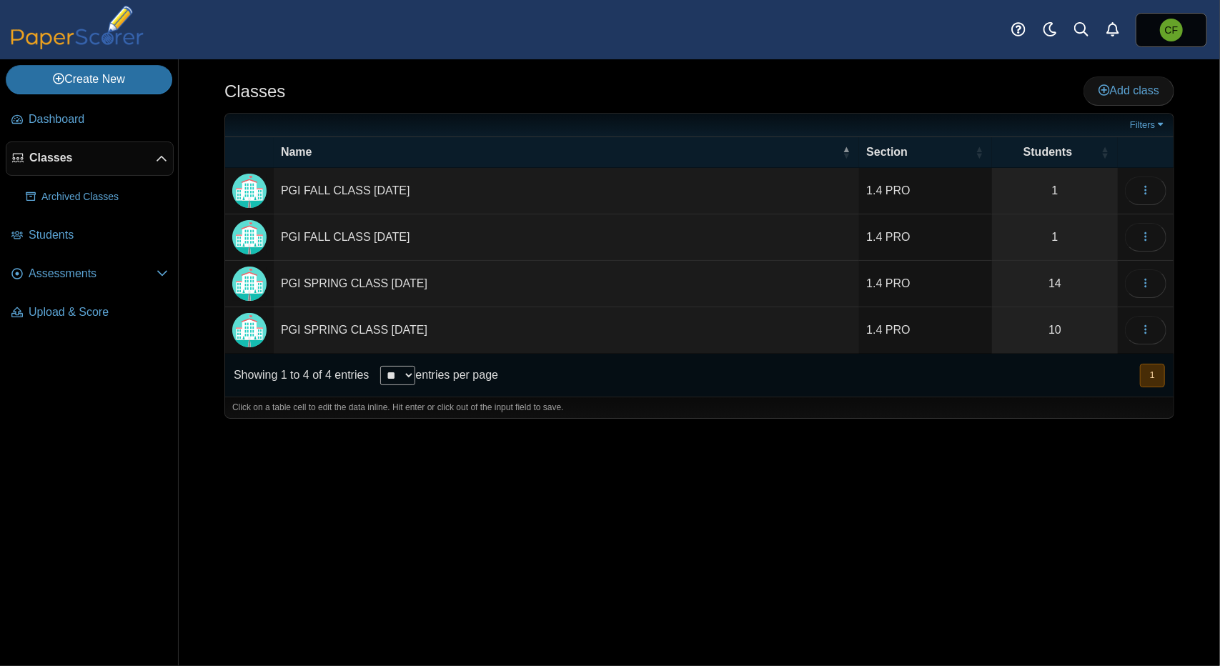
click at [342, 194] on td "PGI FALL CLASS [DATE]" at bounding box center [566, 191] width 585 height 46
drag, startPoint x: 332, startPoint y: 189, endPoint x: 309, endPoint y: 191, distance: 22.9
click at [309, 191] on input "**********" at bounding box center [566, 191] width 571 height 29
type input "**********"
click at [590, 480] on div "Classes Add class Filters 1" at bounding box center [699, 362] width 1041 height 607
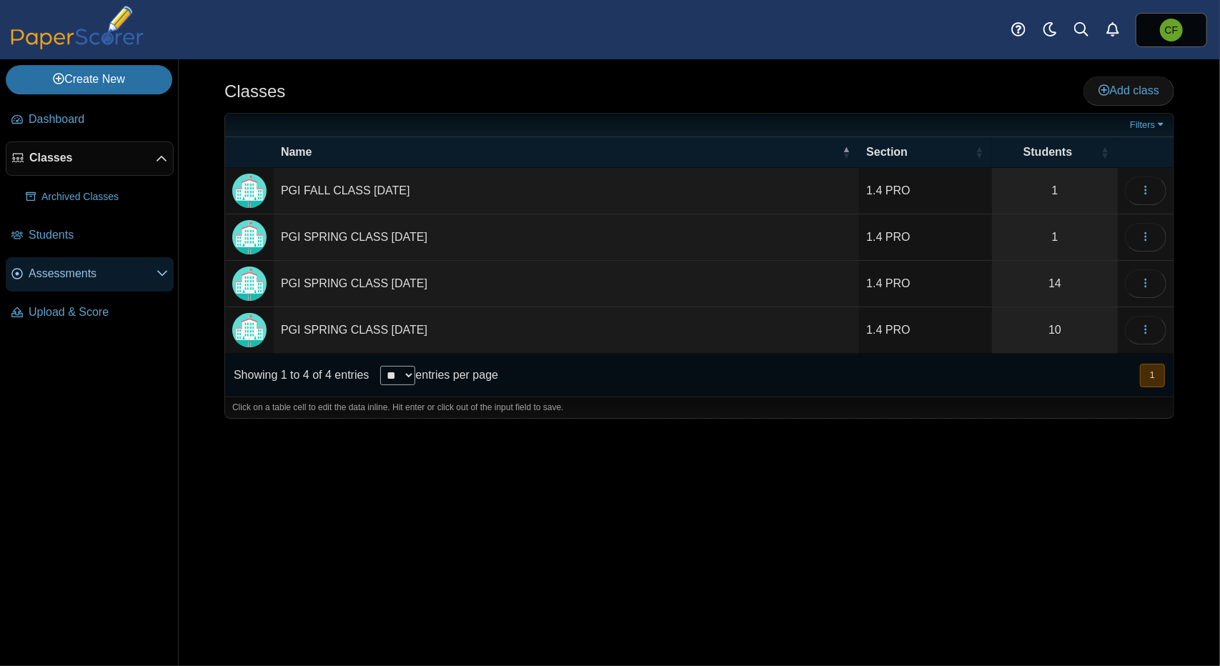
click at [99, 266] on span "Assessments" at bounding box center [93, 274] width 128 height 16
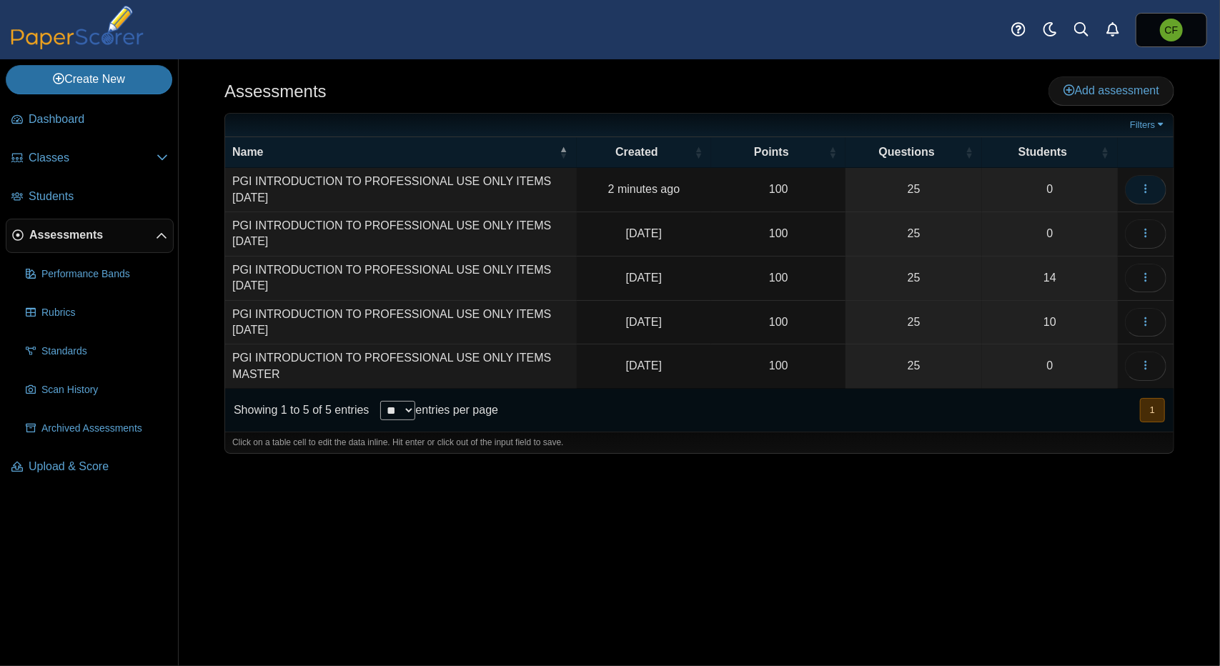
click at [1142, 185] on icon "button" at bounding box center [1145, 188] width 11 height 11
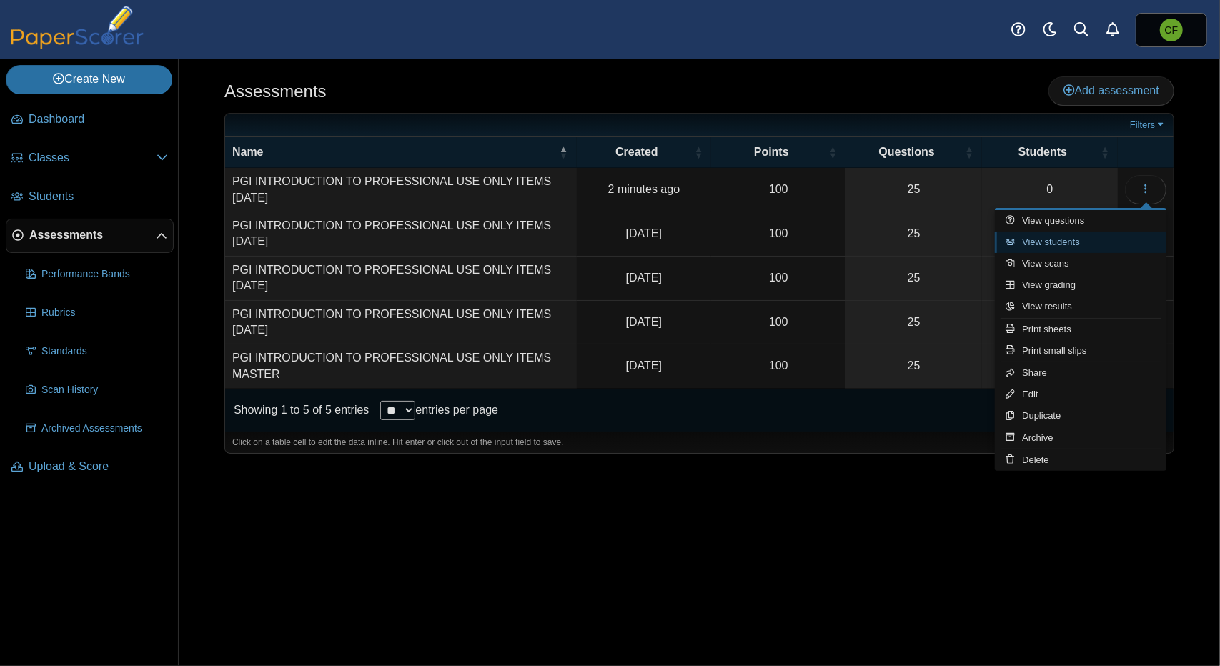
click at [1075, 241] on link "View students" at bounding box center [1081, 242] width 172 height 21
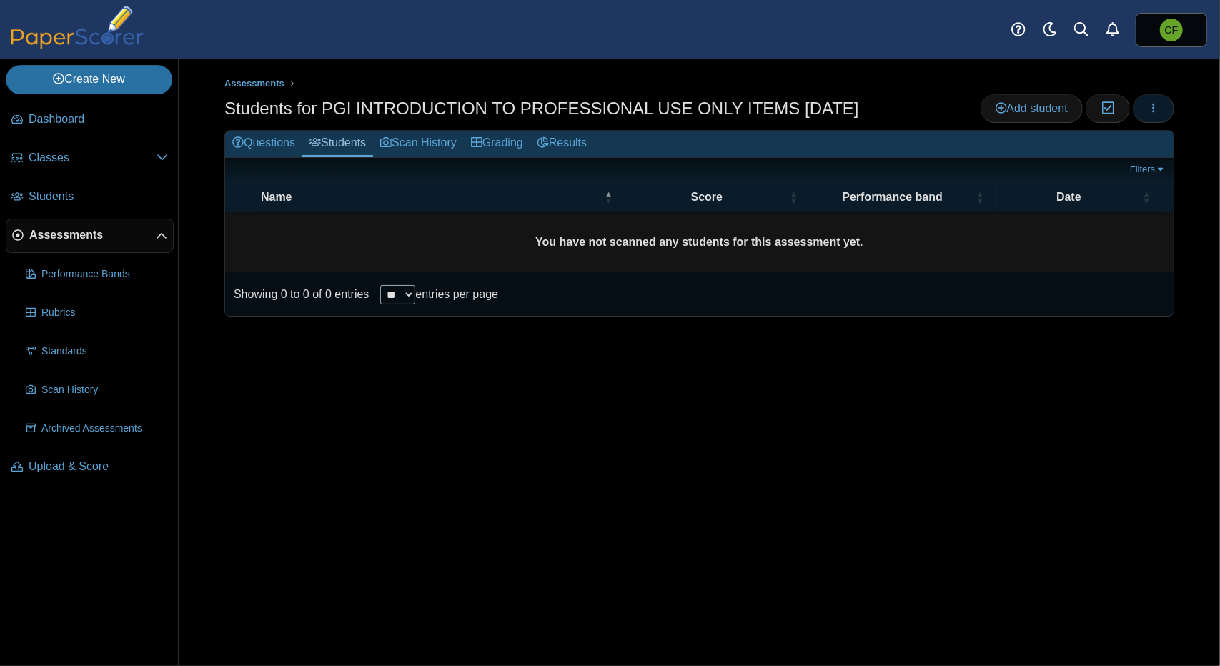
click at [1149, 110] on icon "button" at bounding box center [1153, 107] width 11 height 11
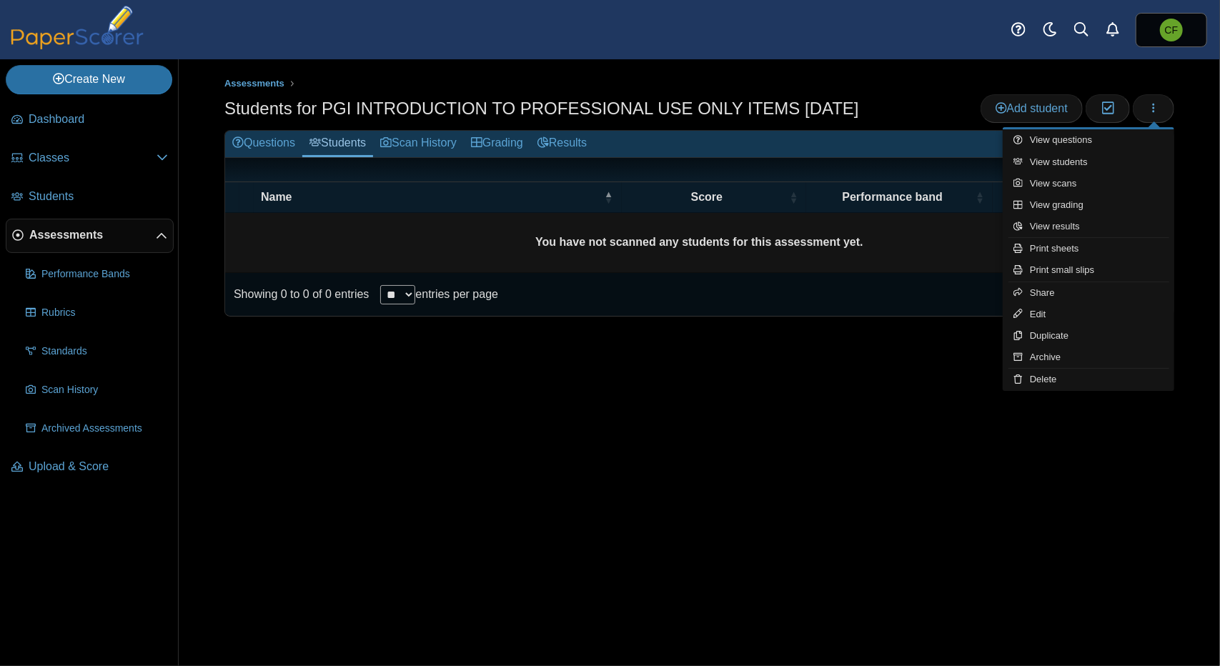
click at [861, 83] on ul "Assessments" at bounding box center [699, 83] width 950 height 14
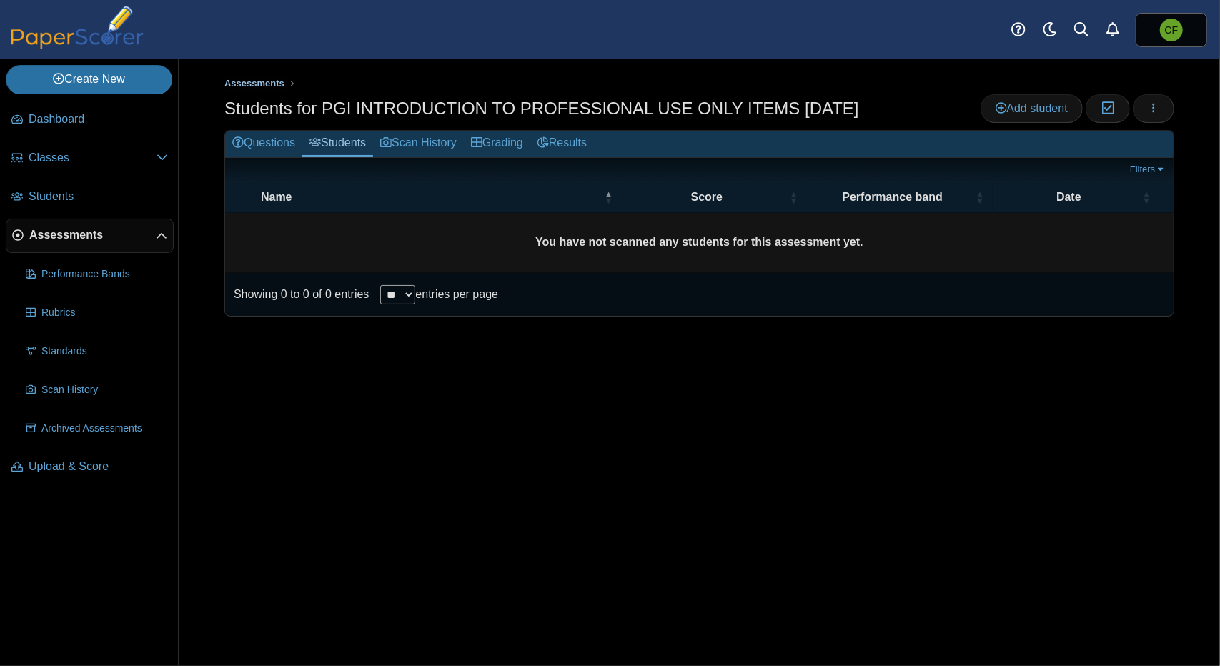
drag, startPoint x: 254, startPoint y: 78, endPoint x: 266, endPoint y: 82, distance: 12.2
click at [254, 78] on span "Assessments" at bounding box center [254, 83] width 60 height 11
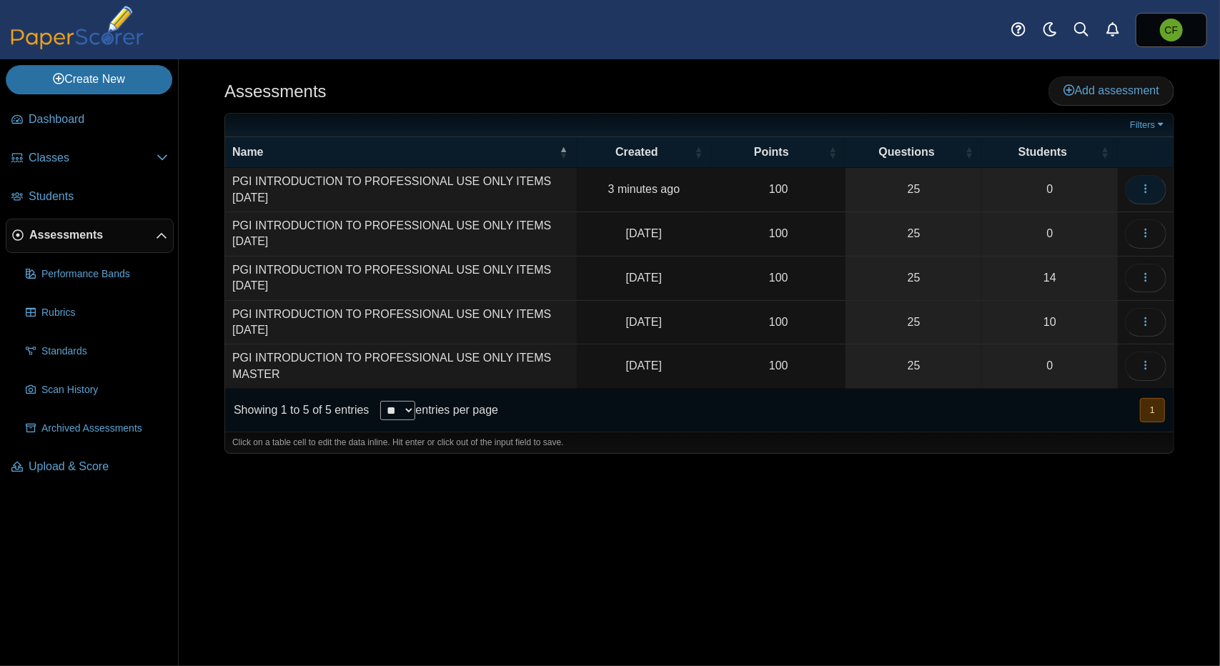
click at [1152, 191] on button "button" at bounding box center [1145, 189] width 41 height 29
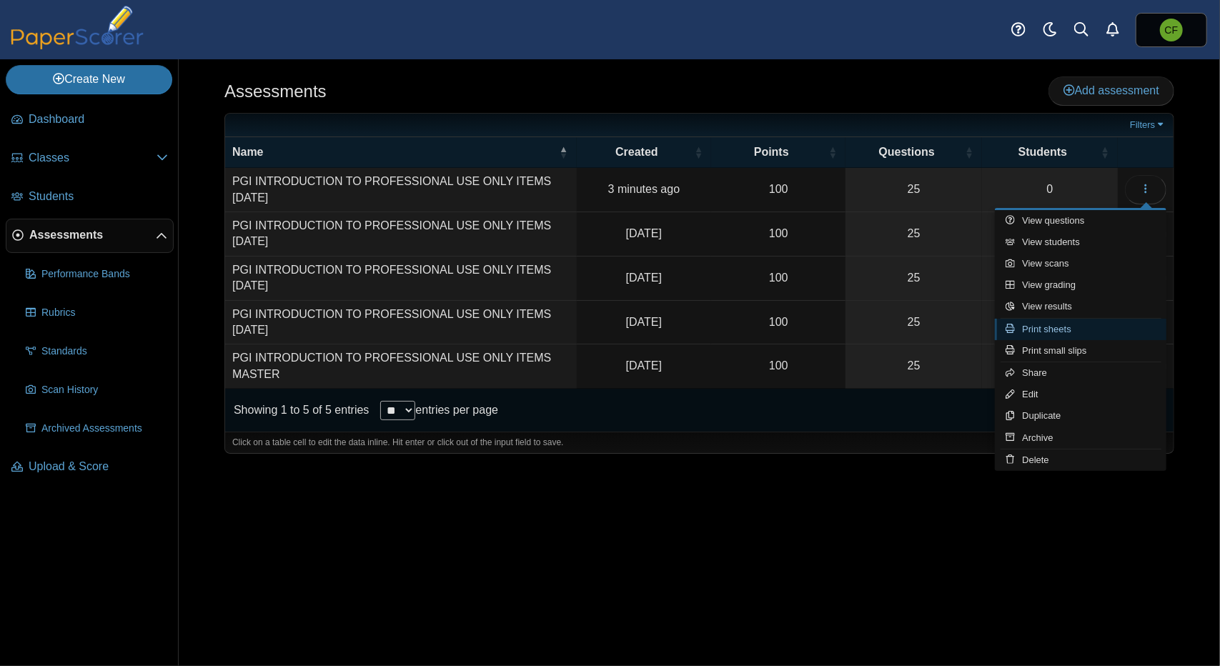
click at [1096, 332] on link "Print sheets" at bounding box center [1081, 329] width 172 height 21
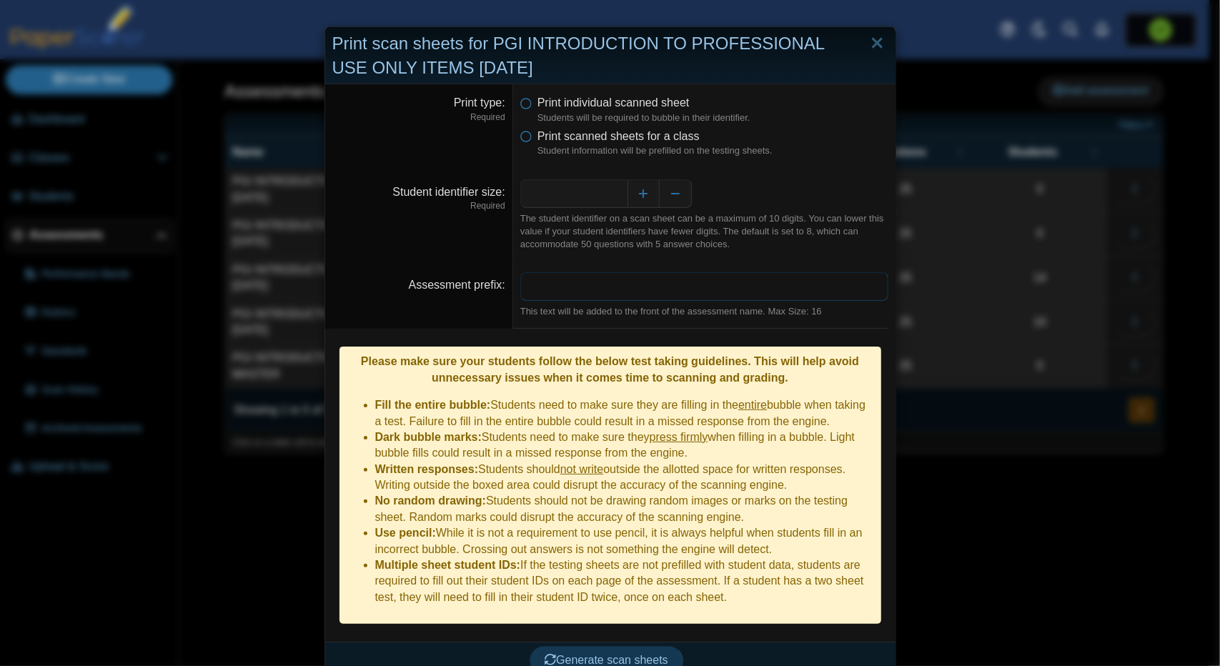
click at [563, 284] on input "Assessment prefix" at bounding box center [704, 286] width 368 height 29
click at [869, 38] on link "Close" at bounding box center [877, 43] width 22 height 24
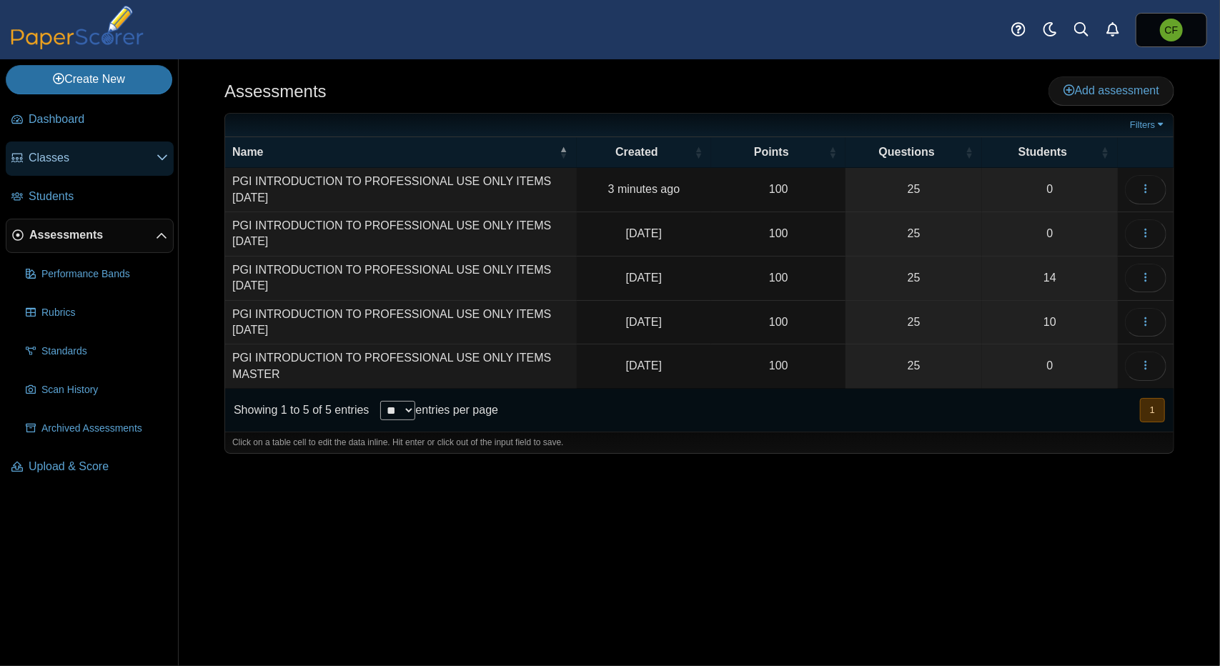
click at [83, 164] on span "Classes" at bounding box center [93, 158] width 128 height 16
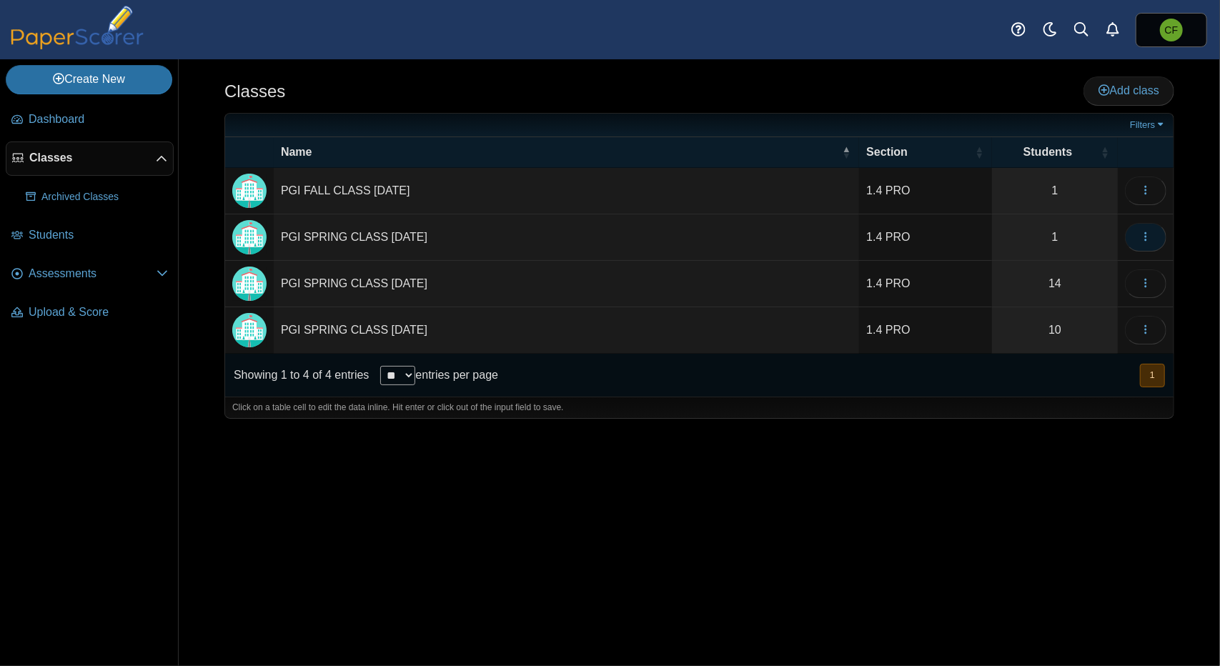
click at [1148, 234] on icon "button" at bounding box center [1145, 236] width 11 height 11
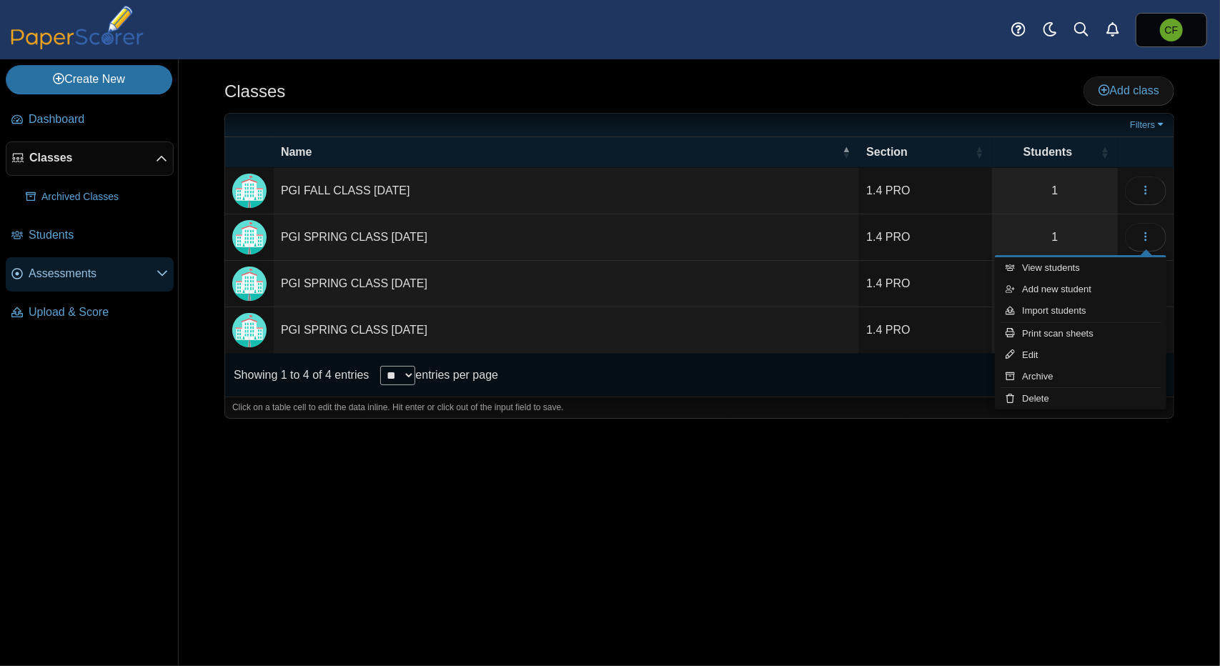
click at [78, 269] on span "Assessments" at bounding box center [93, 274] width 128 height 16
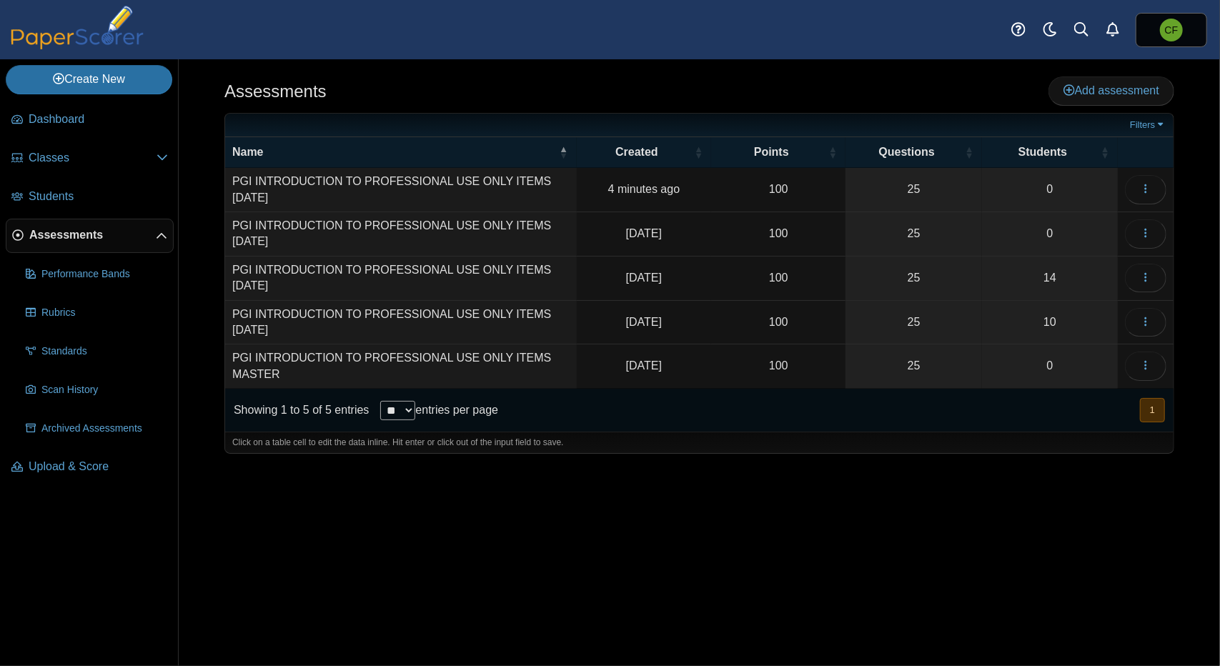
click at [265, 197] on td "PGI INTRODUCTION TO PROFESSIONAL USE ONLY ITEMS [DATE]" at bounding box center [401, 190] width 352 height 44
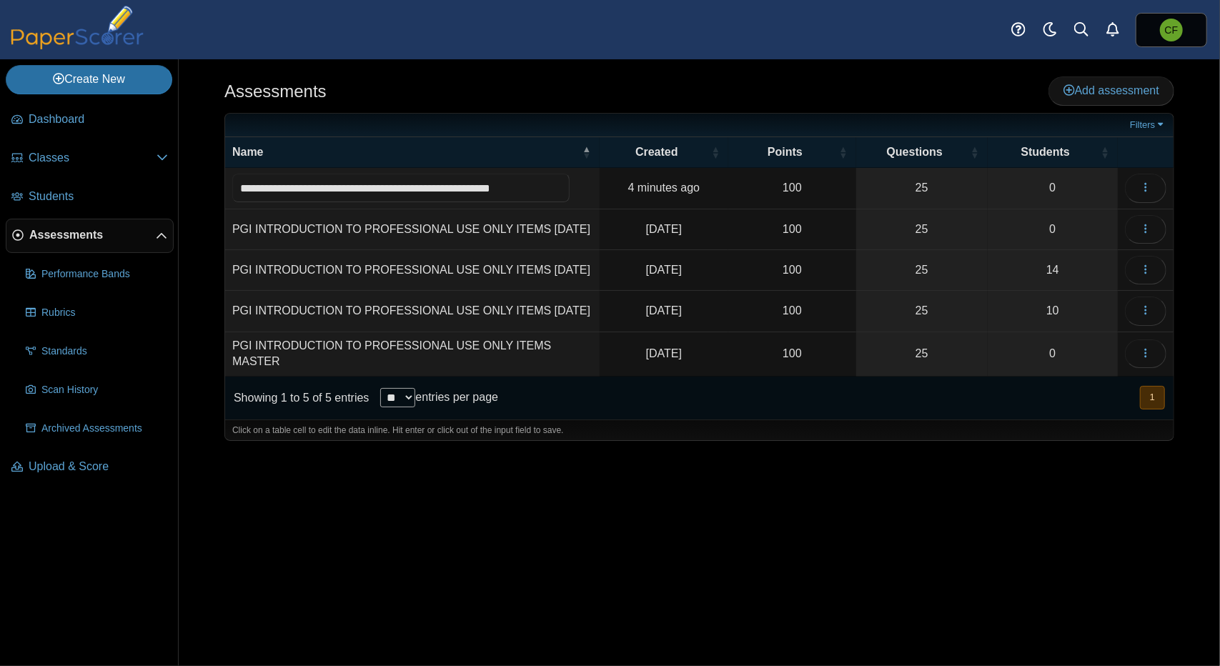
scroll to position [0, 29]
type input "**********"
click at [650, 495] on div "Assessments Add assessment 100" at bounding box center [699, 362] width 1041 height 607
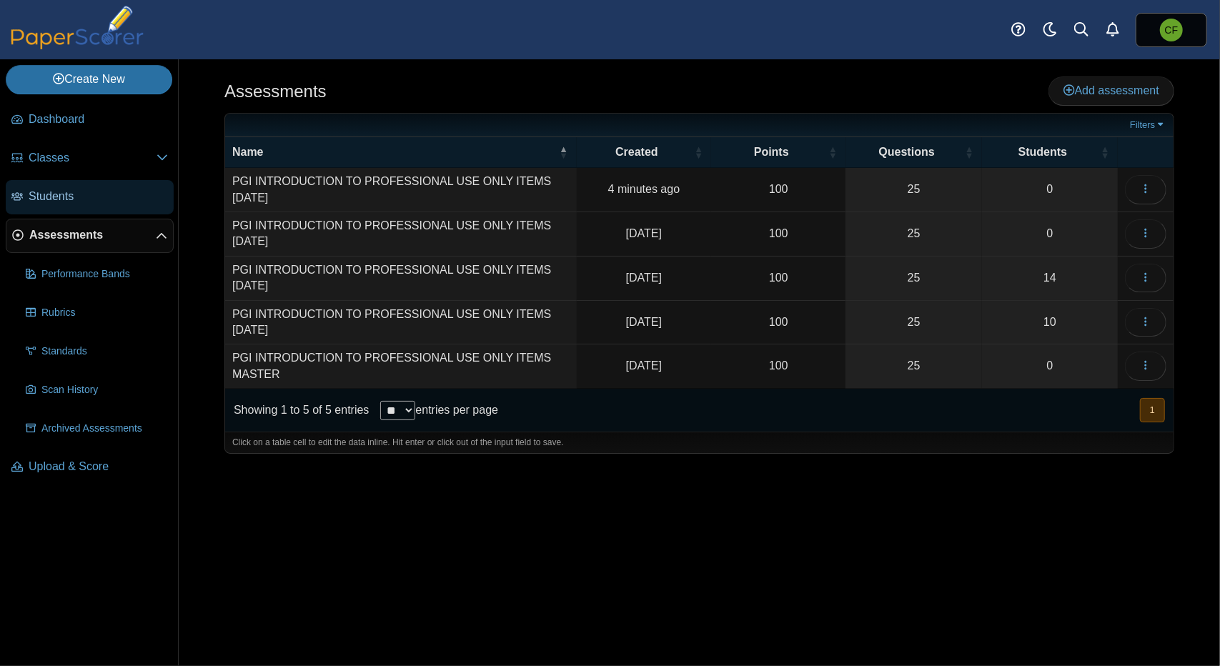
click at [82, 201] on span "Students" at bounding box center [98, 197] width 139 height 16
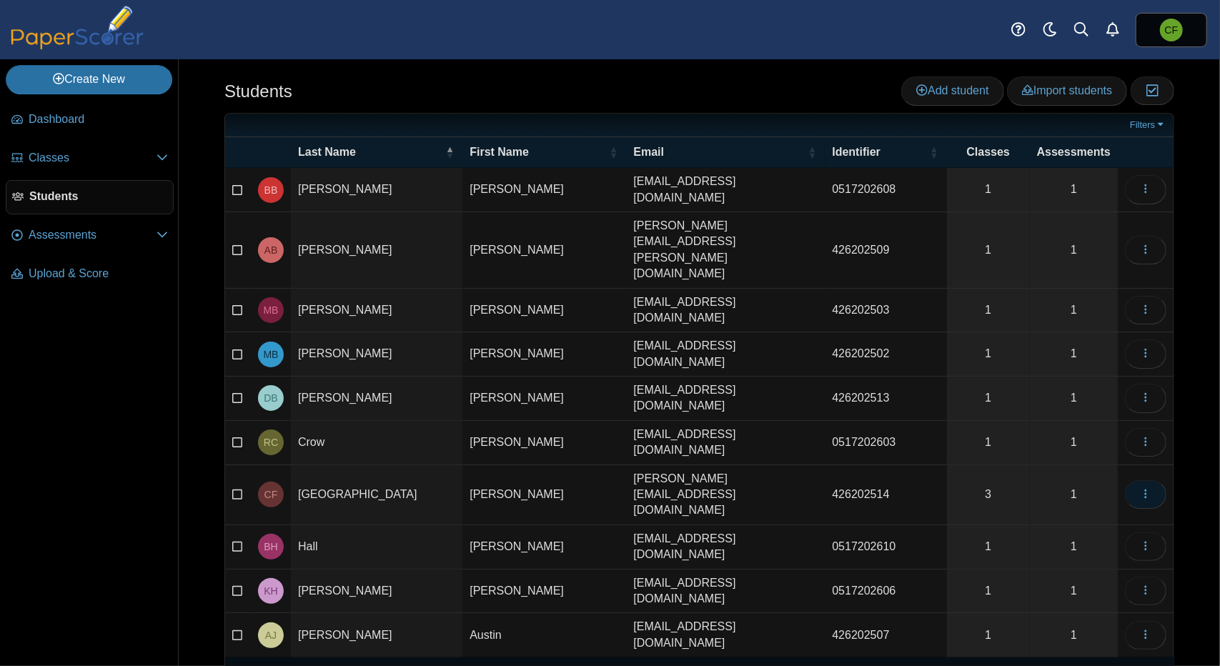
click at [1149, 488] on icon "button" at bounding box center [1145, 493] width 11 height 11
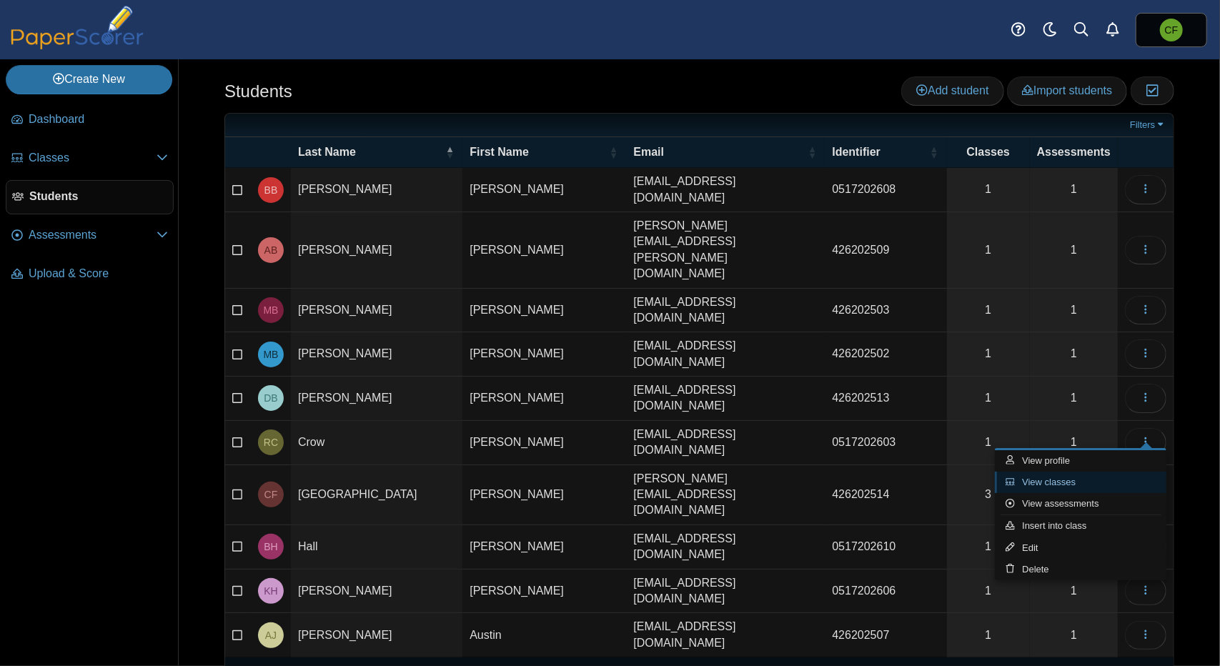
click at [1126, 478] on link "View classes" at bounding box center [1081, 482] width 172 height 21
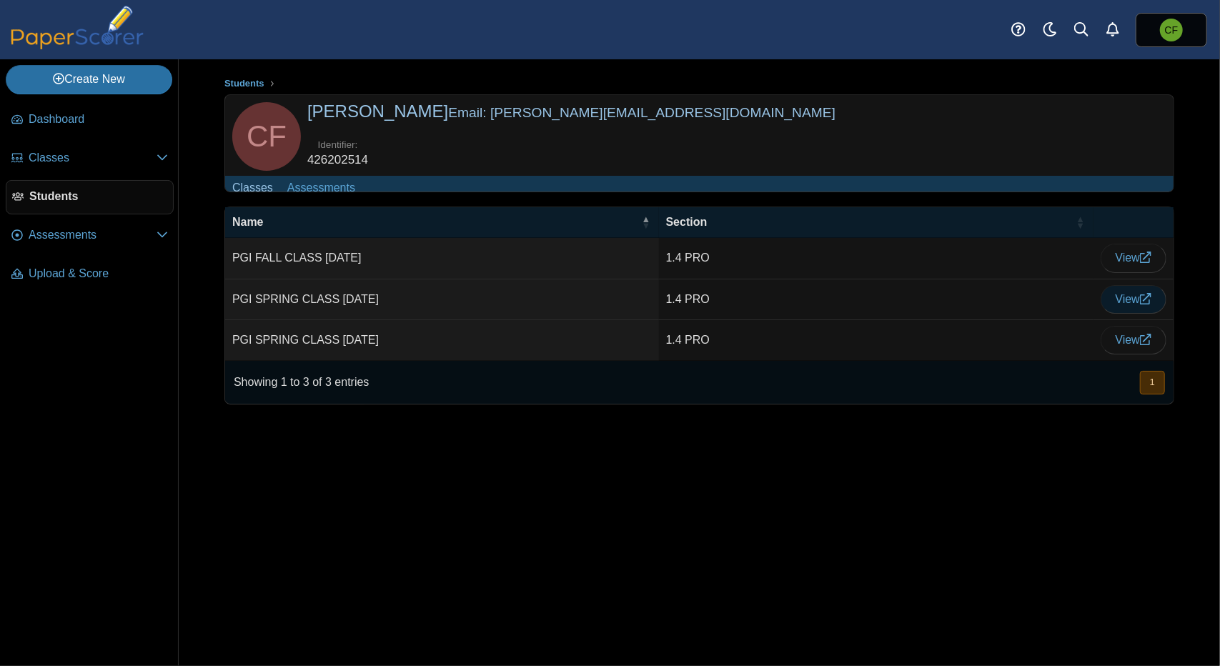
click at [1140, 304] on icon at bounding box center [1145, 298] width 11 height 11
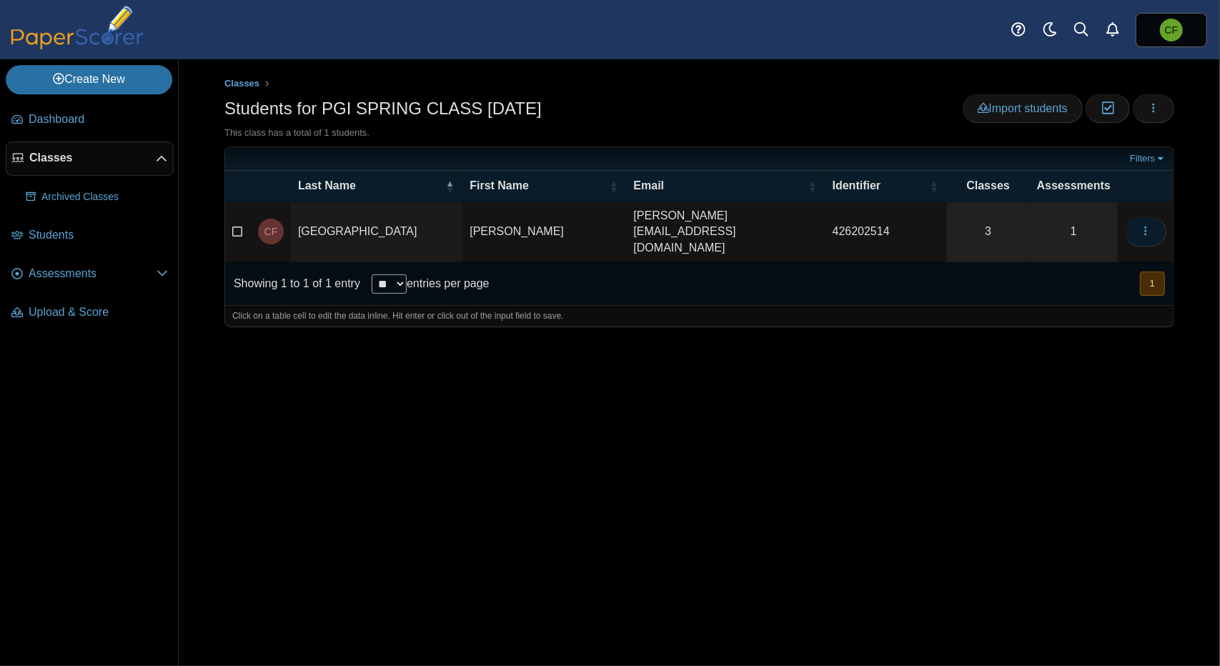
click at [1152, 221] on button "button" at bounding box center [1145, 231] width 41 height 29
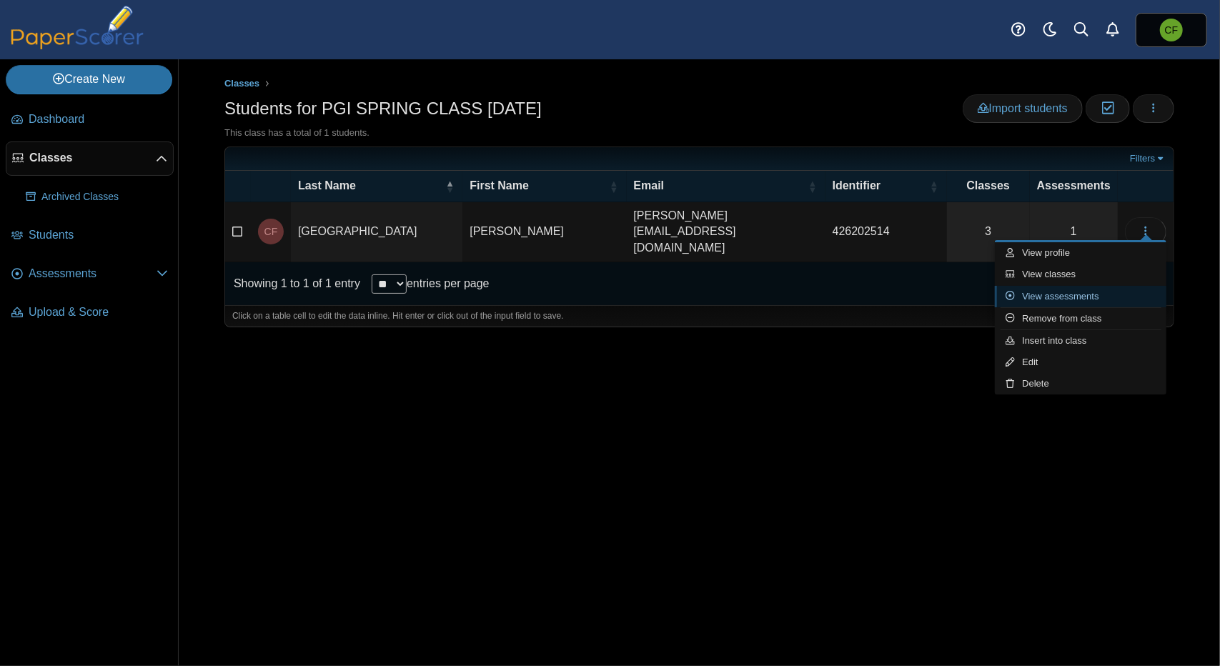
click at [1116, 290] on link "View assessments" at bounding box center [1081, 296] width 172 height 21
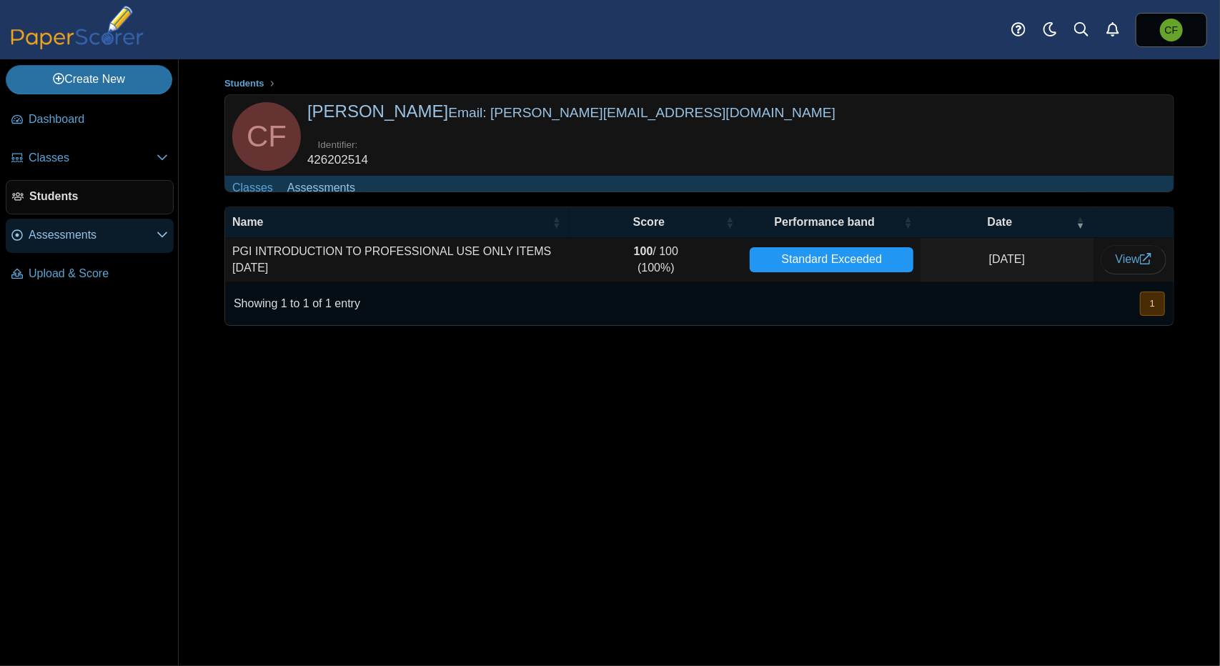
click at [96, 232] on span "Assessments" at bounding box center [93, 235] width 128 height 16
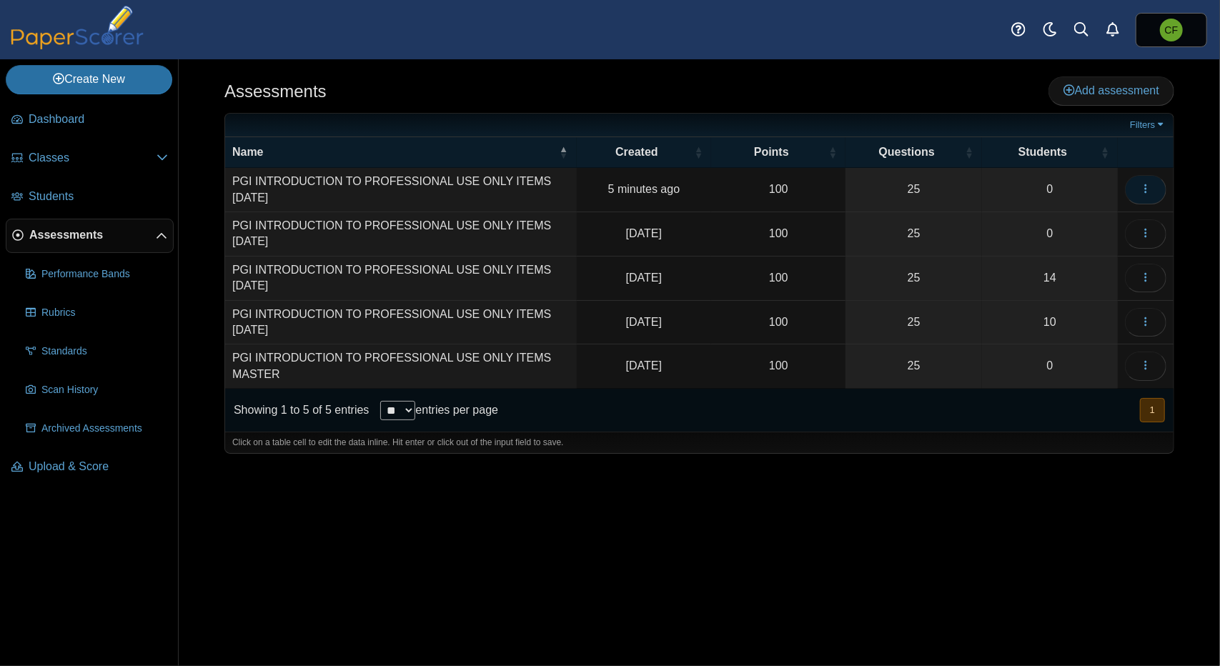
click at [1146, 184] on use "button" at bounding box center [1145, 188] width 2 height 9
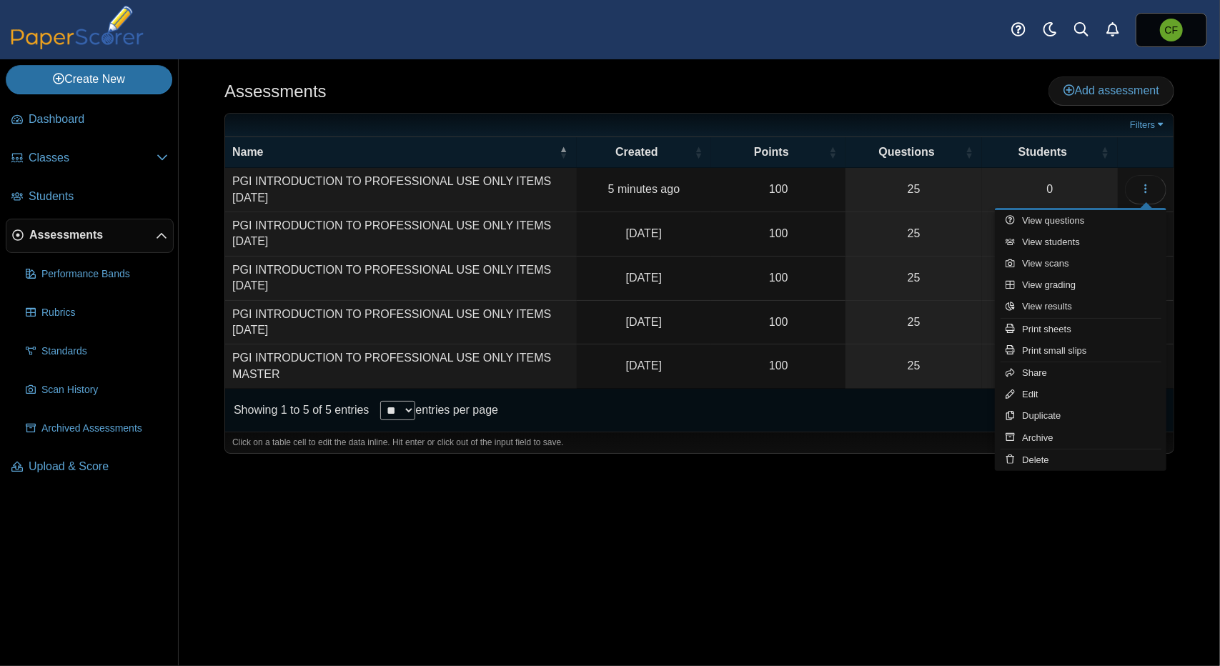
click at [810, 547] on div "Assessments Add assessment 100" at bounding box center [699, 362] width 1041 height 607
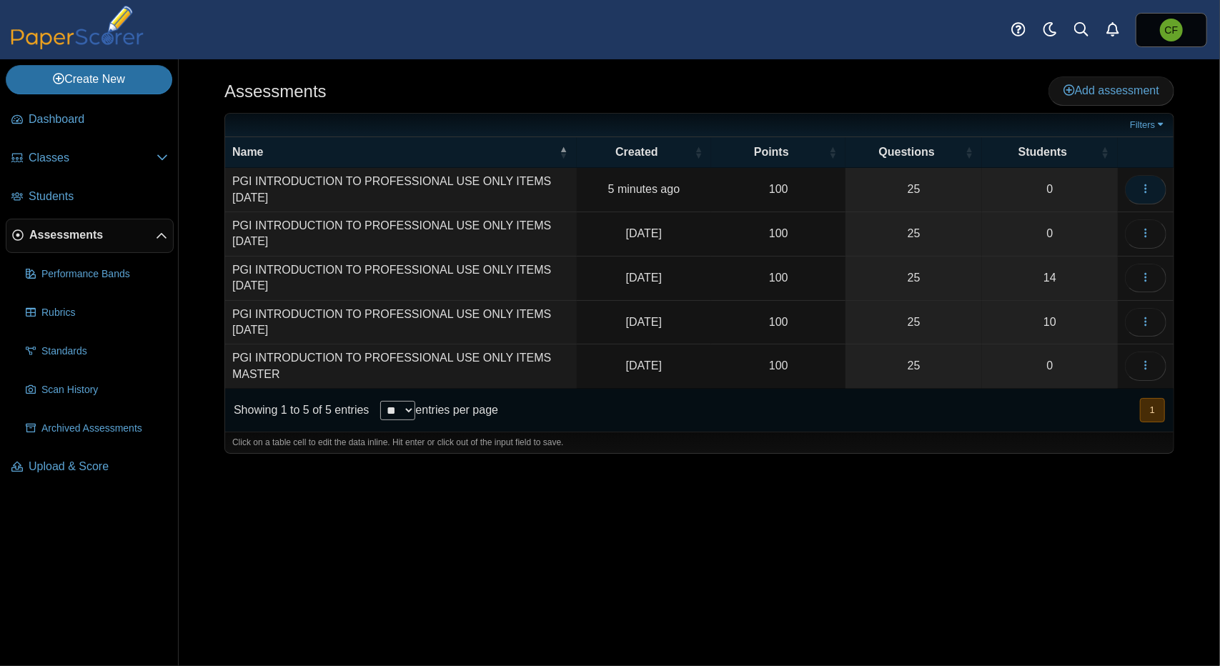
click at [1143, 187] on icon "button" at bounding box center [1145, 188] width 11 height 11
click at [1063, 232] on link "0" at bounding box center [1050, 234] width 136 height 44
click at [1141, 189] on icon "button" at bounding box center [1145, 188] width 11 height 11
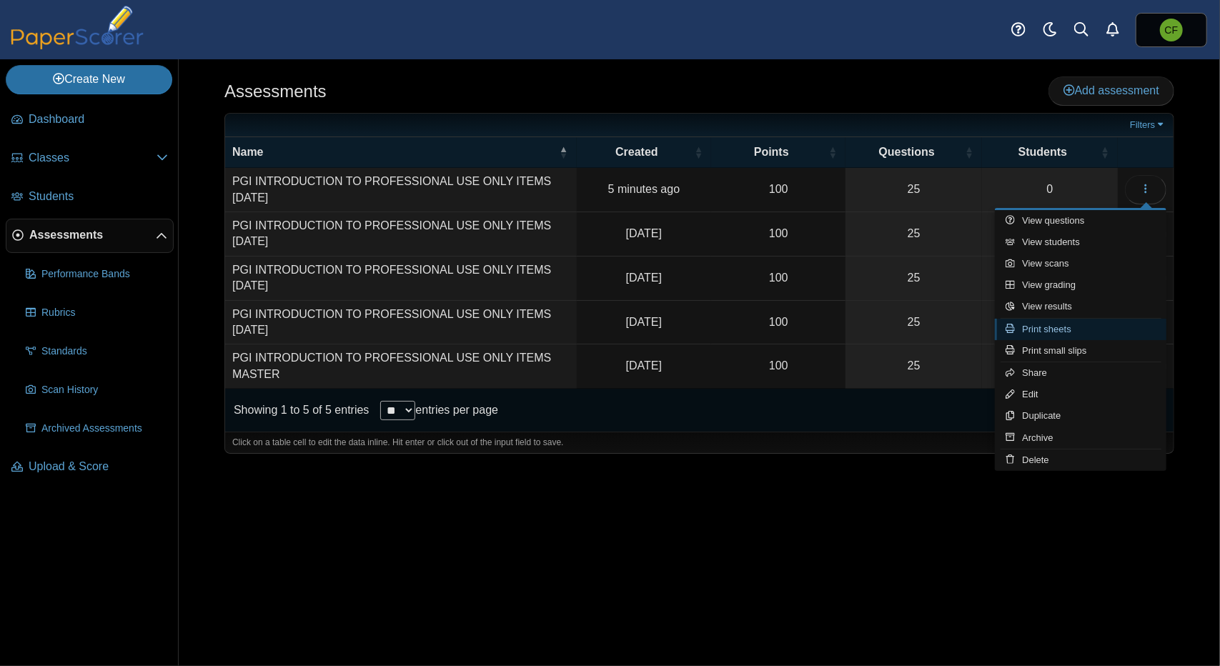
click at [1065, 325] on link "Print sheets" at bounding box center [1081, 329] width 172 height 21
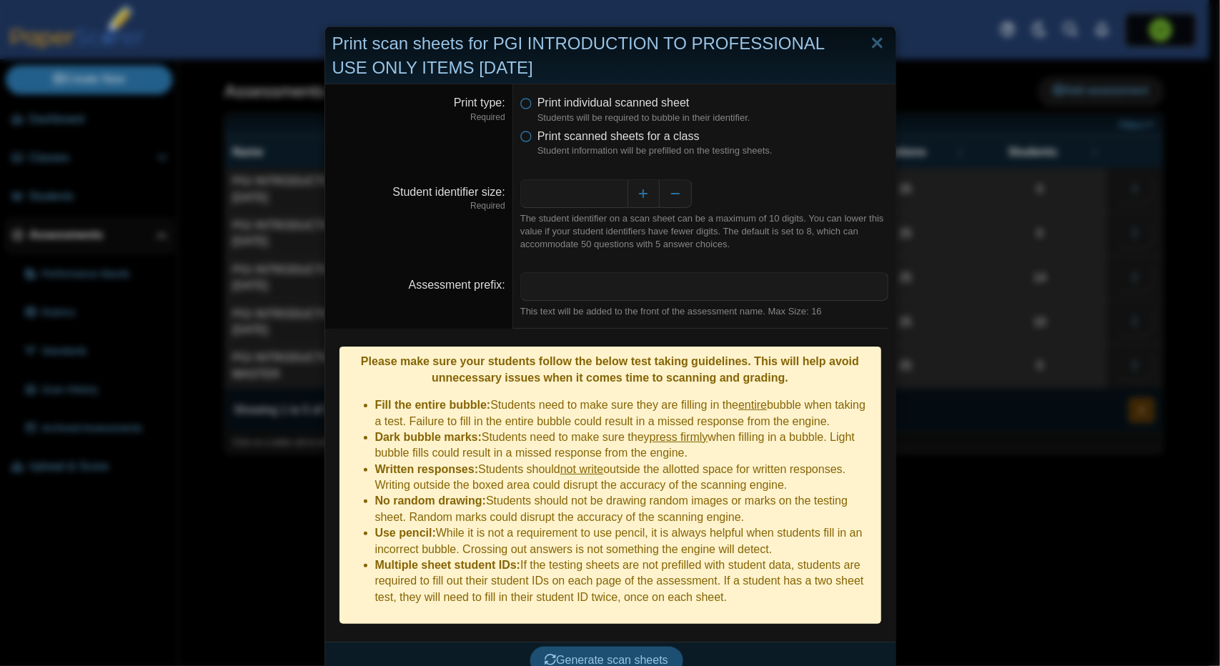
click at [610, 654] on span "Generate scan sheets" at bounding box center [607, 660] width 124 height 12
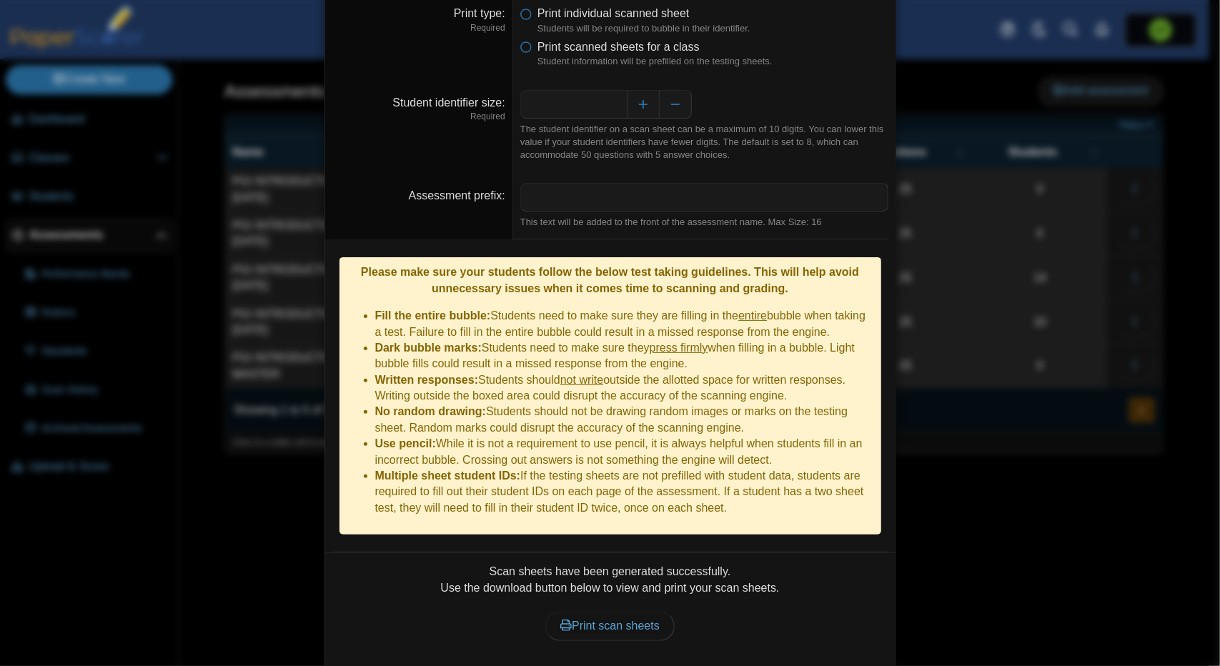
scroll to position [111, 0]
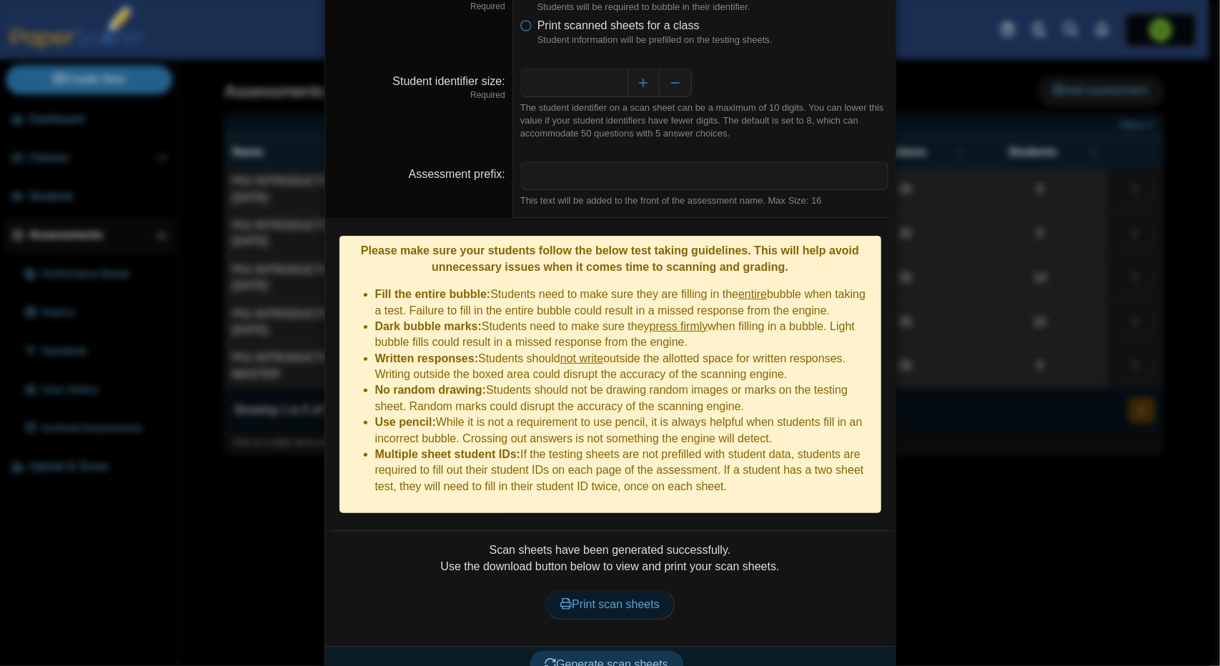
click at [606, 598] on span "Print scan sheets" at bounding box center [609, 604] width 99 height 12
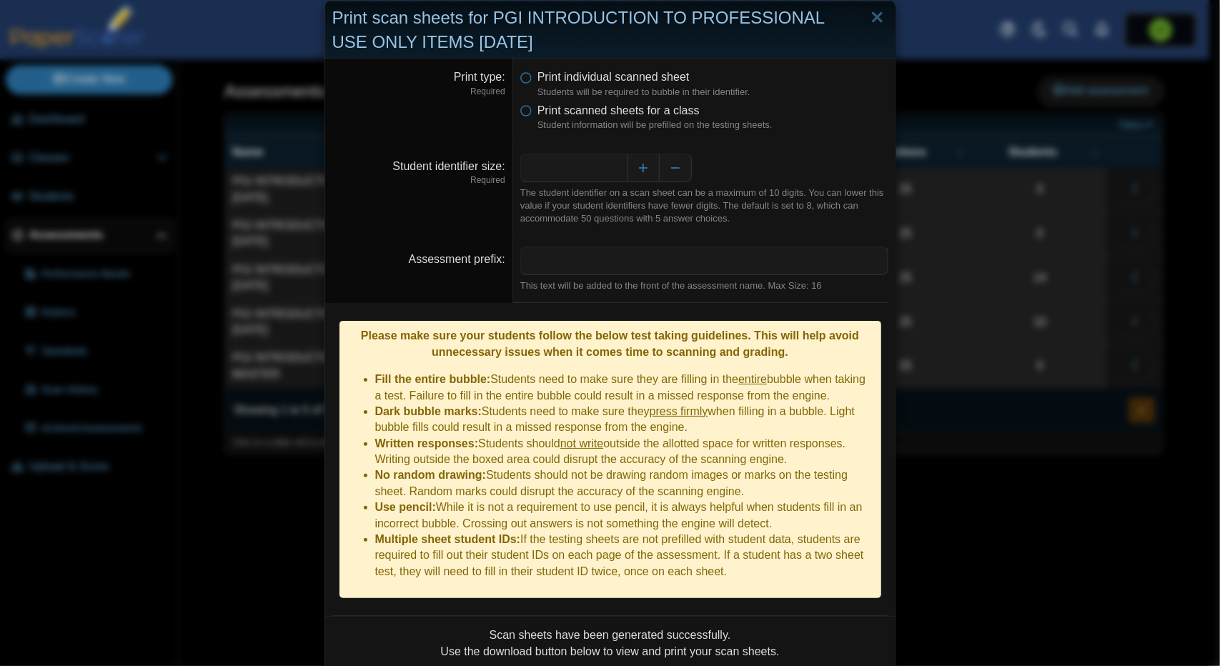
scroll to position [0, 0]
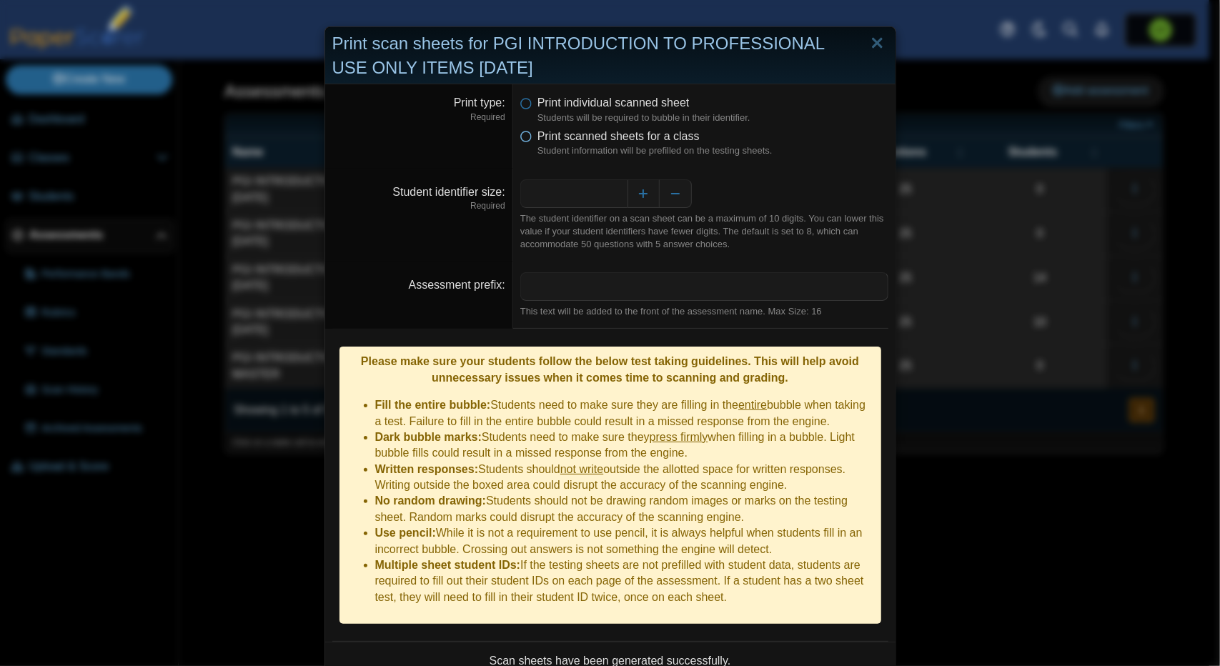
click at [522, 138] on icon at bounding box center [525, 134] width 11 height 10
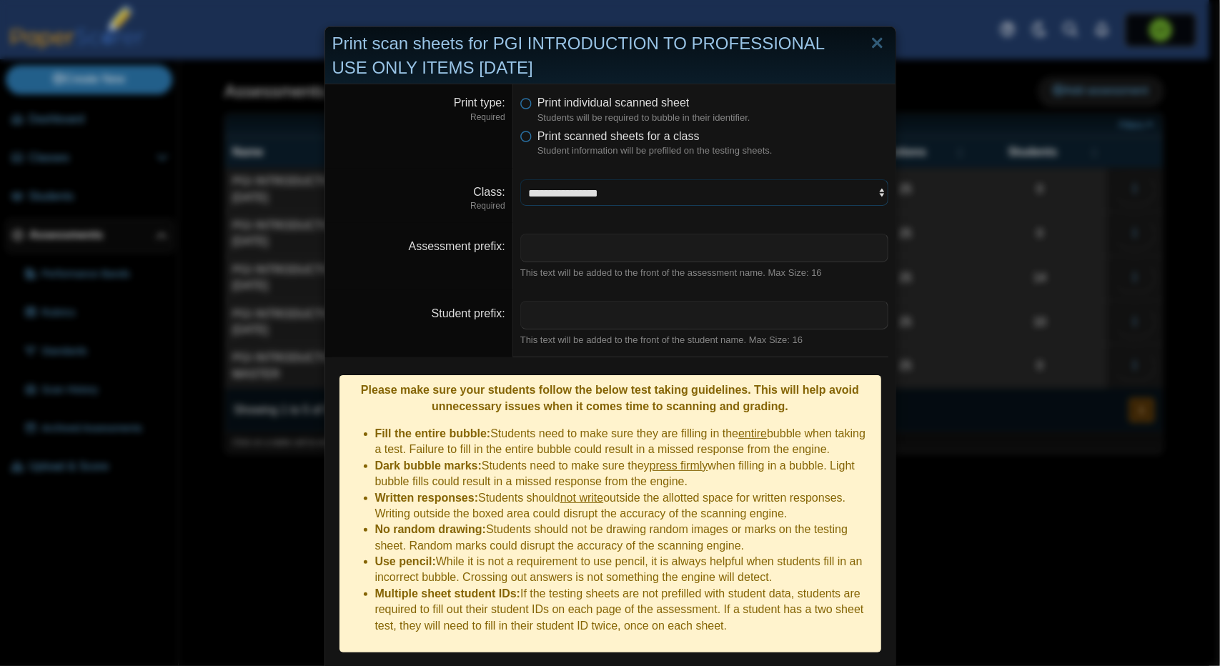
click at [645, 199] on select "**********" at bounding box center [704, 192] width 368 height 27
select select "**********"
click at [520, 179] on select "**********" at bounding box center [704, 192] width 368 height 27
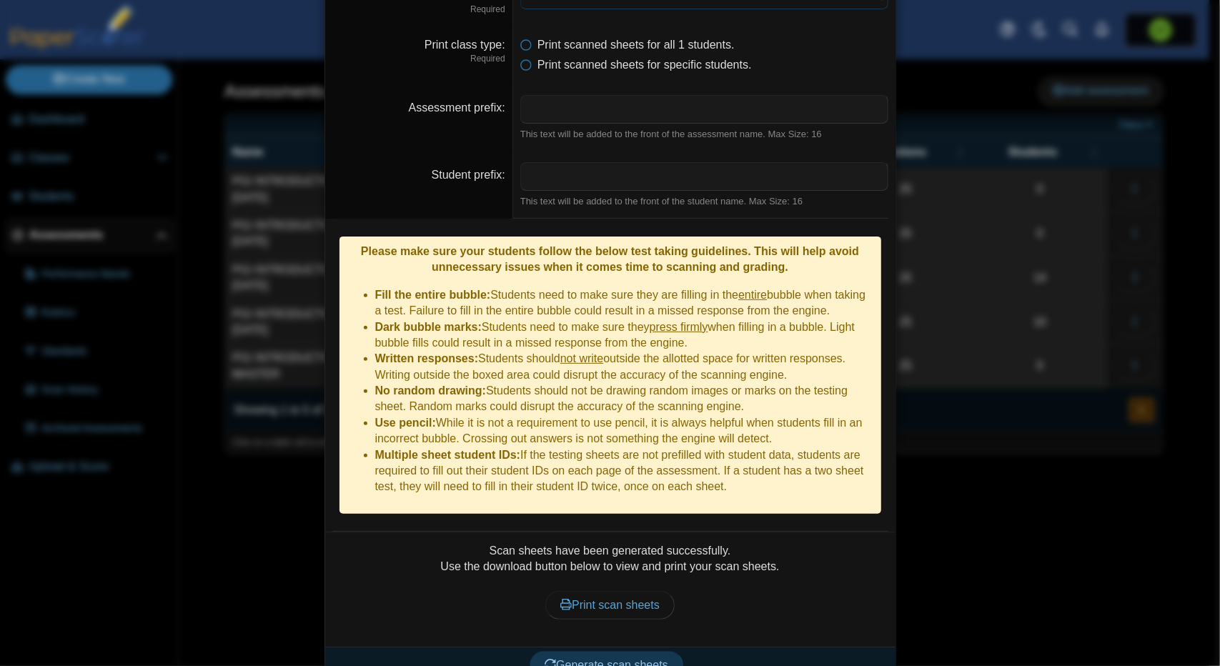
scroll to position [197, 0]
click at [612, 598] on span "Print scan sheets" at bounding box center [609, 604] width 99 height 12
click at [601, 658] on span "Generate scan sheets" at bounding box center [607, 664] width 124 height 12
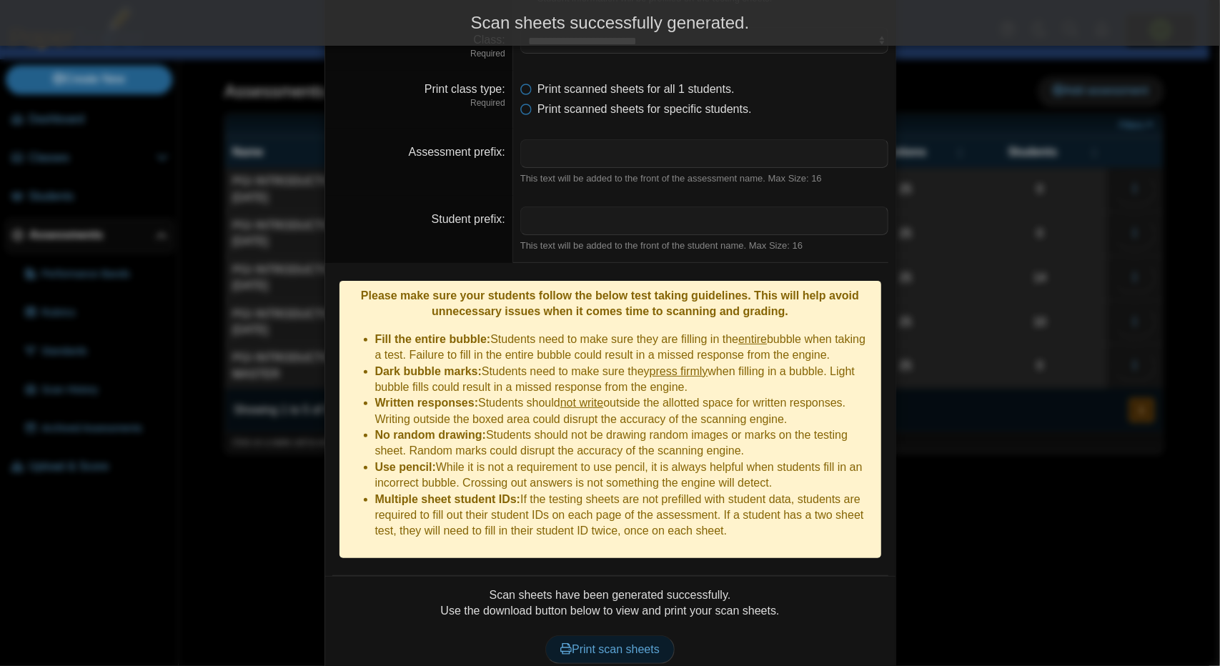
click at [612, 643] on span "Print scan sheets" at bounding box center [609, 649] width 99 height 12
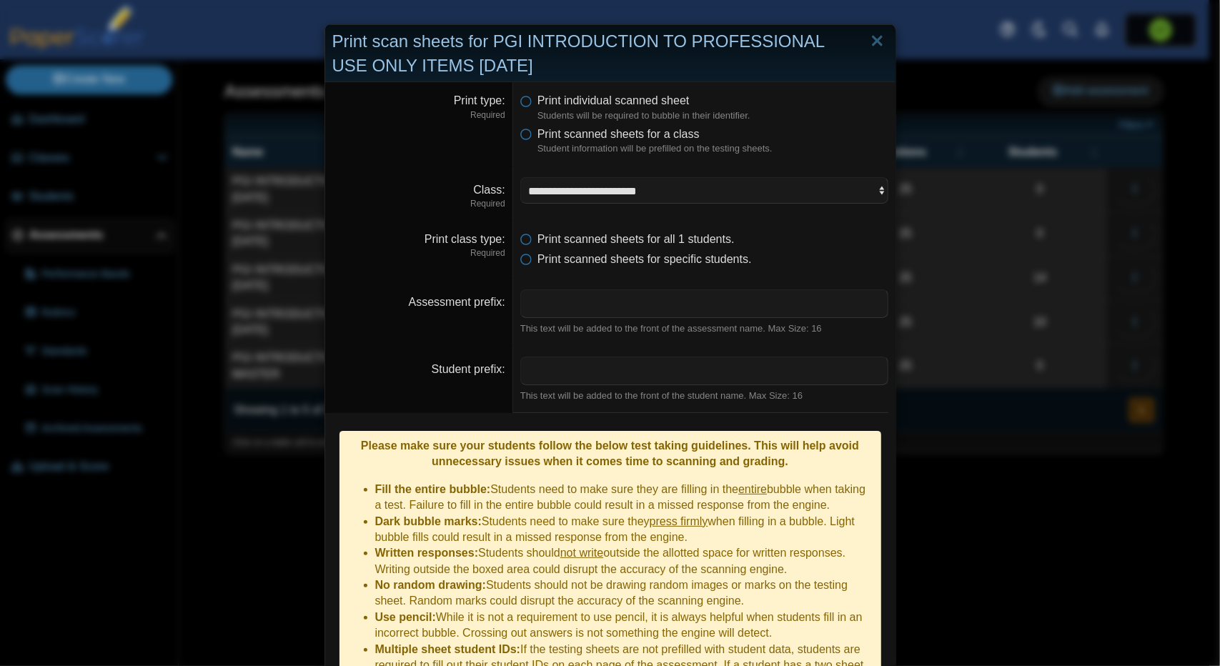
scroll to position [0, 0]
click at [870, 42] on link "Close" at bounding box center [877, 43] width 22 height 24
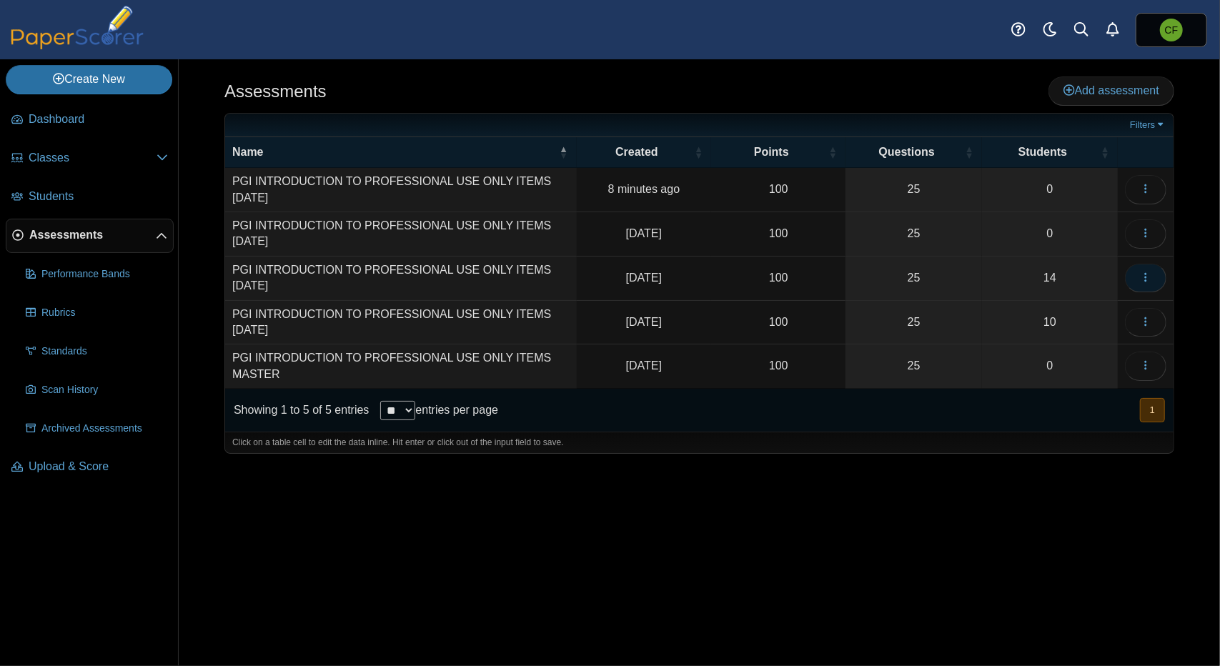
click at [1154, 274] on button "button" at bounding box center [1145, 278] width 41 height 29
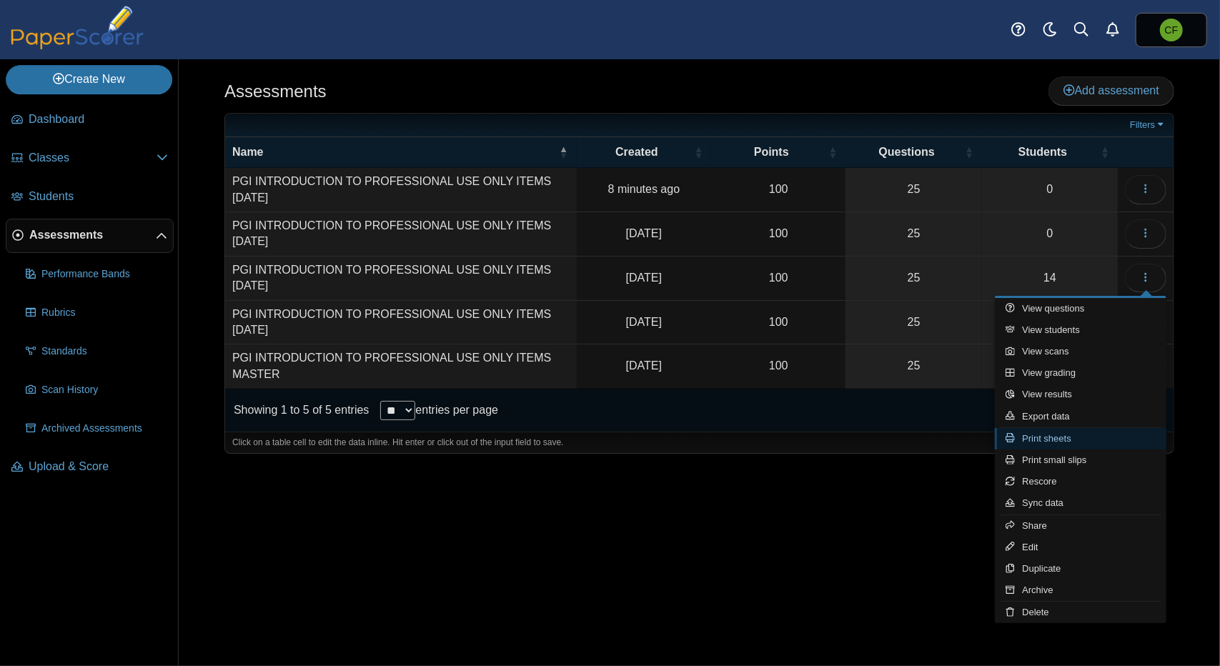
click at [1073, 439] on link "Print sheets" at bounding box center [1081, 438] width 172 height 21
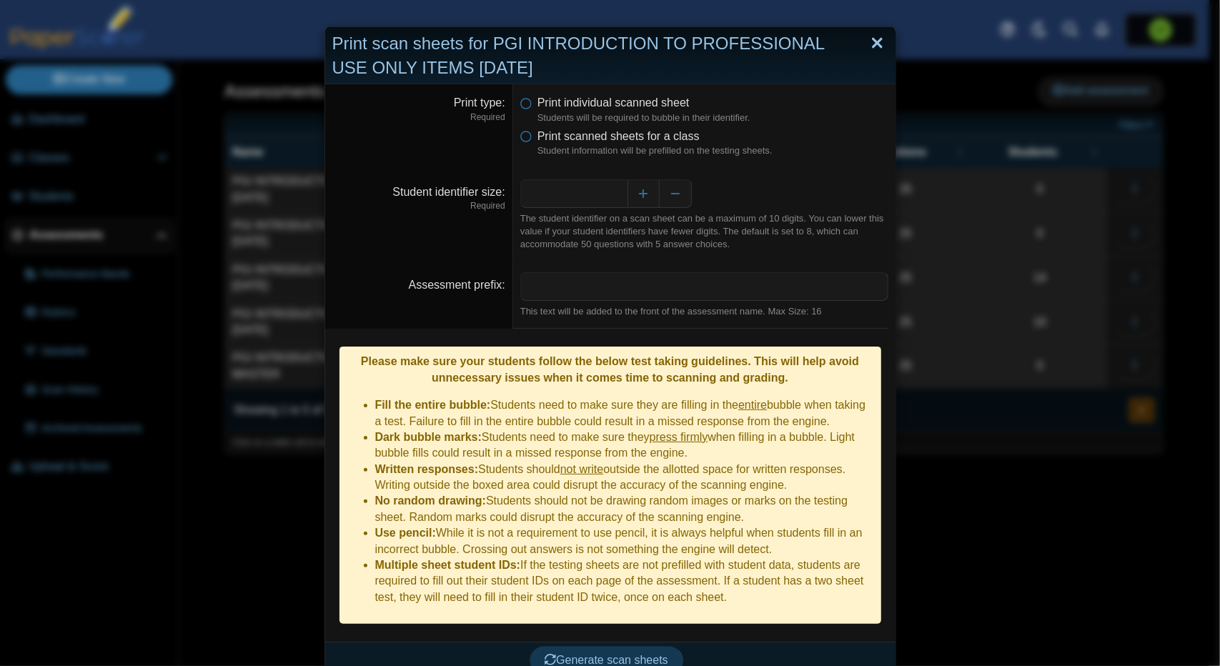
click at [875, 48] on link "Close" at bounding box center [877, 43] width 22 height 24
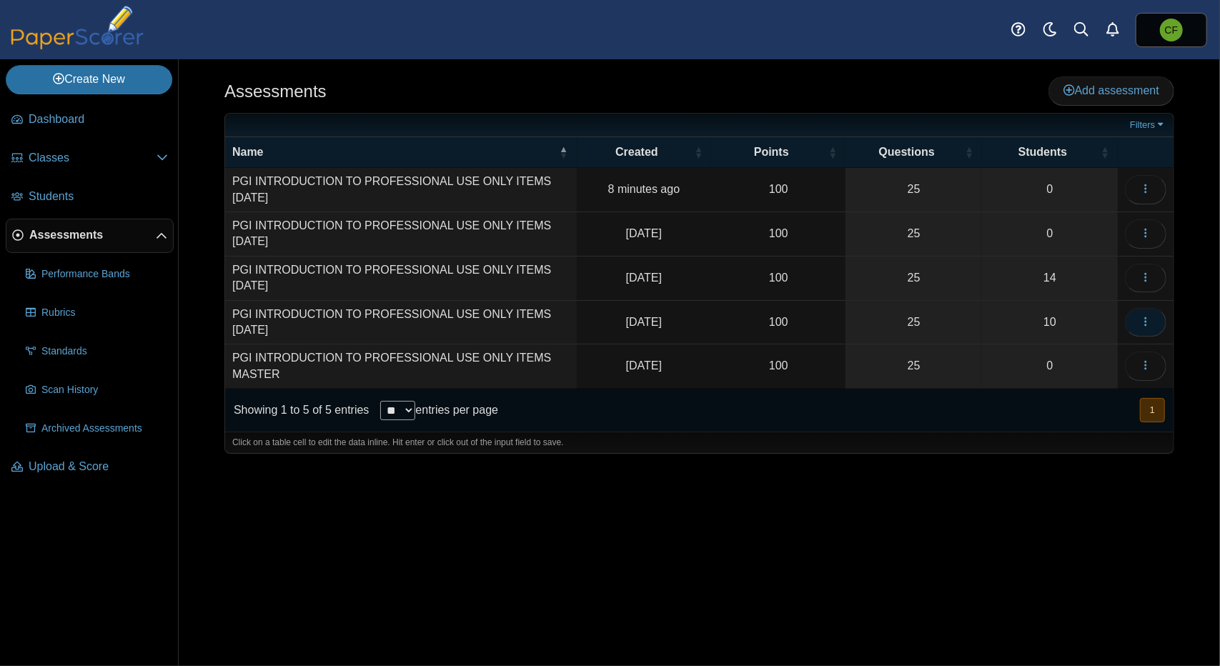
click at [1145, 318] on icon "button" at bounding box center [1145, 321] width 11 height 11
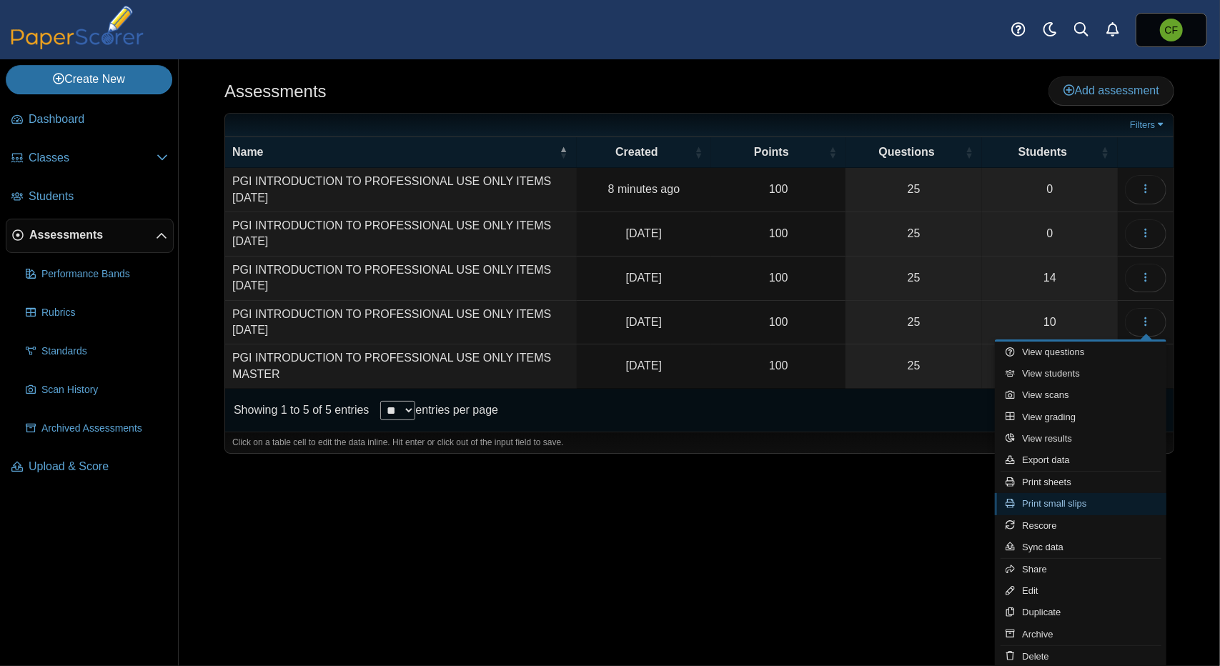
click at [1084, 505] on link "Print small slips" at bounding box center [1081, 503] width 172 height 21
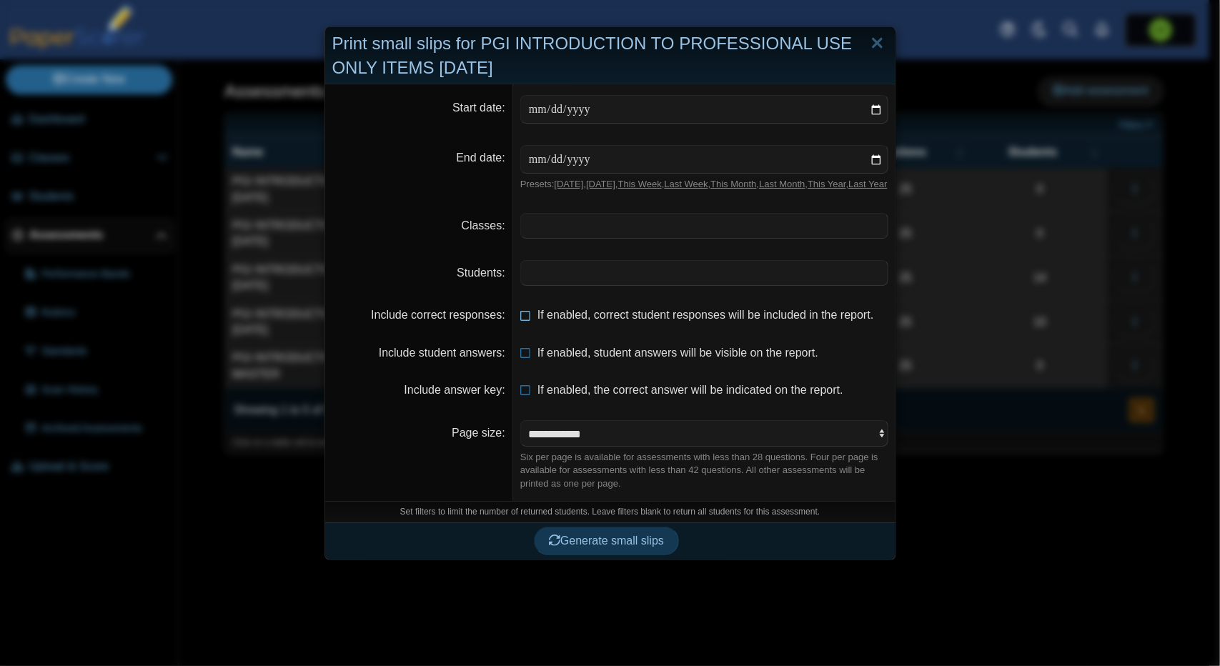
click at [521, 317] on icon at bounding box center [525, 312] width 11 height 10
click at [523, 355] on icon at bounding box center [525, 350] width 11 height 10
click at [665, 442] on select "**********" at bounding box center [704, 433] width 368 height 27
select select "**********"
click at [520, 431] on select "**********" at bounding box center [704, 433] width 368 height 27
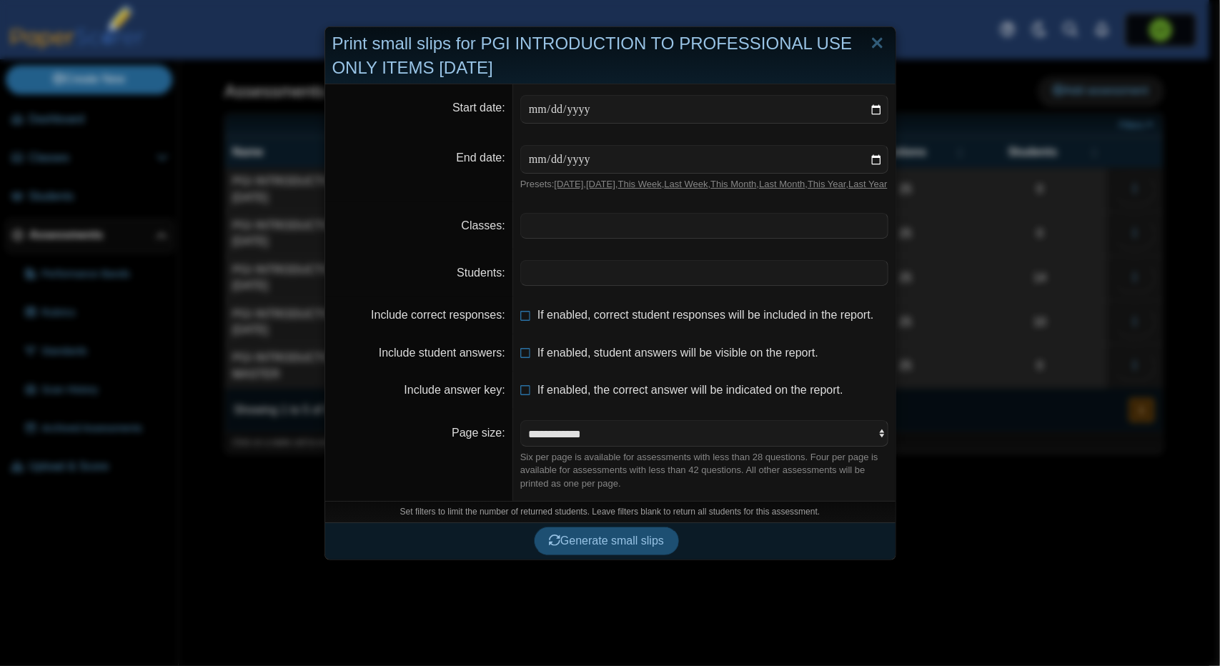
click at [600, 547] on span "Generate small slips" at bounding box center [606, 541] width 115 height 12
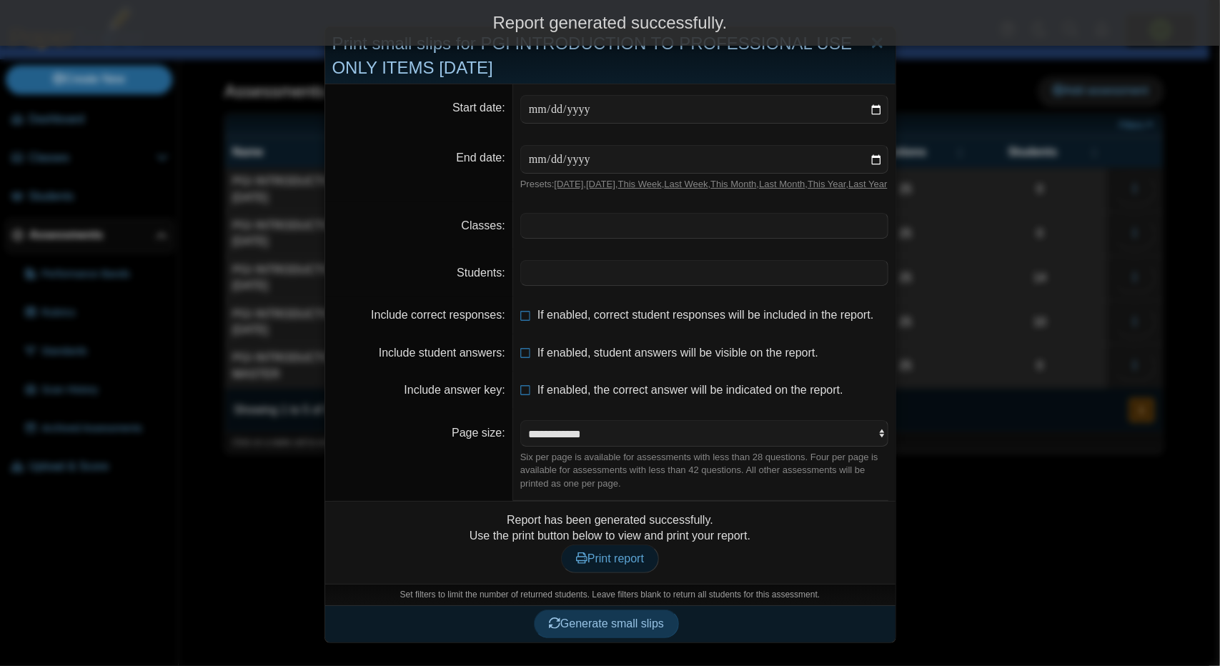
click at [612, 565] on span "Print report" at bounding box center [610, 558] width 68 height 12
